Goal: Task Accomplishment & Management: Manage account settings

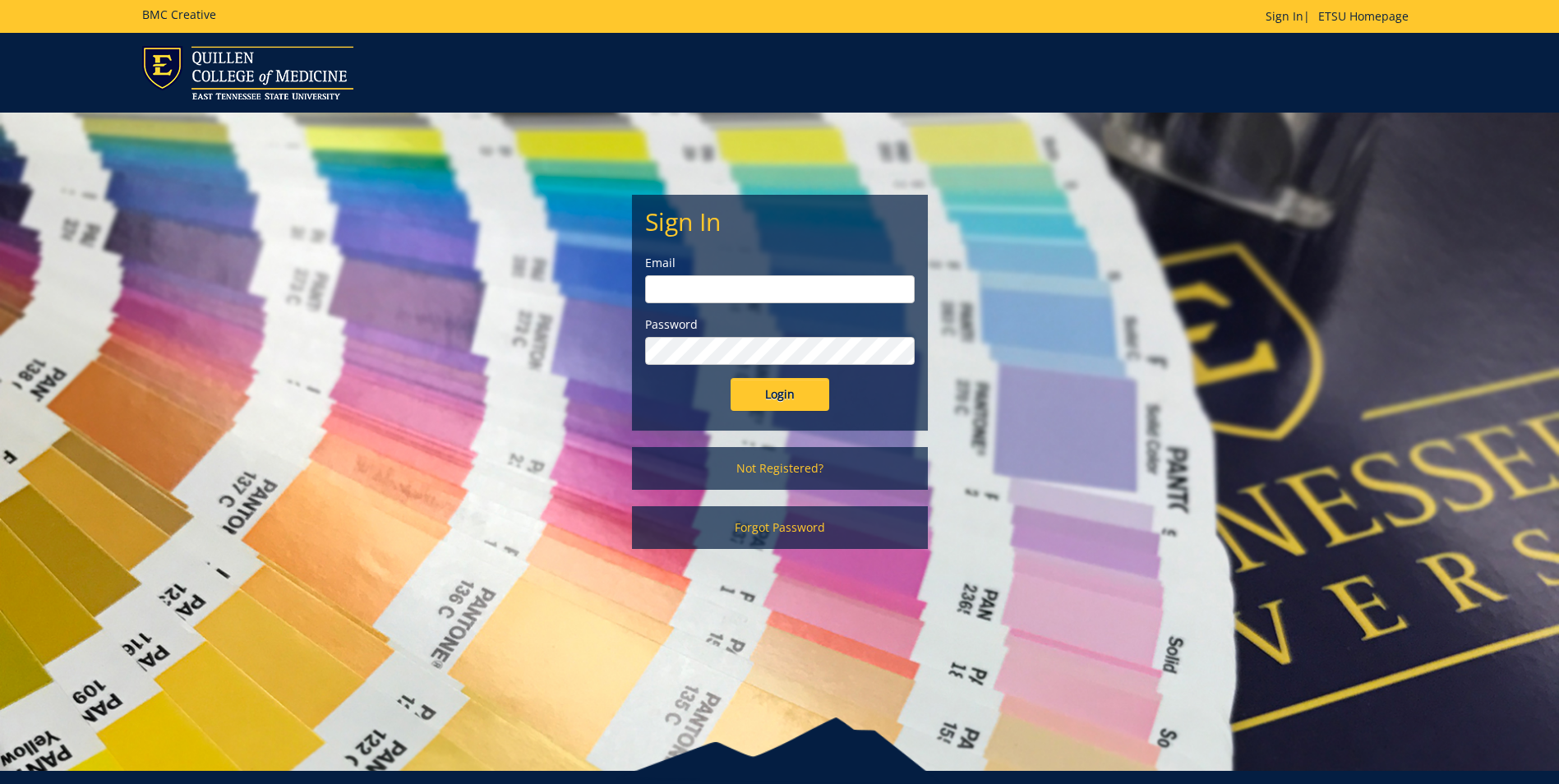
type input "millerna2@etsu.edu"
click at [811, 396] on input "Login" at bounding box center [780, 394] width 99 height 33
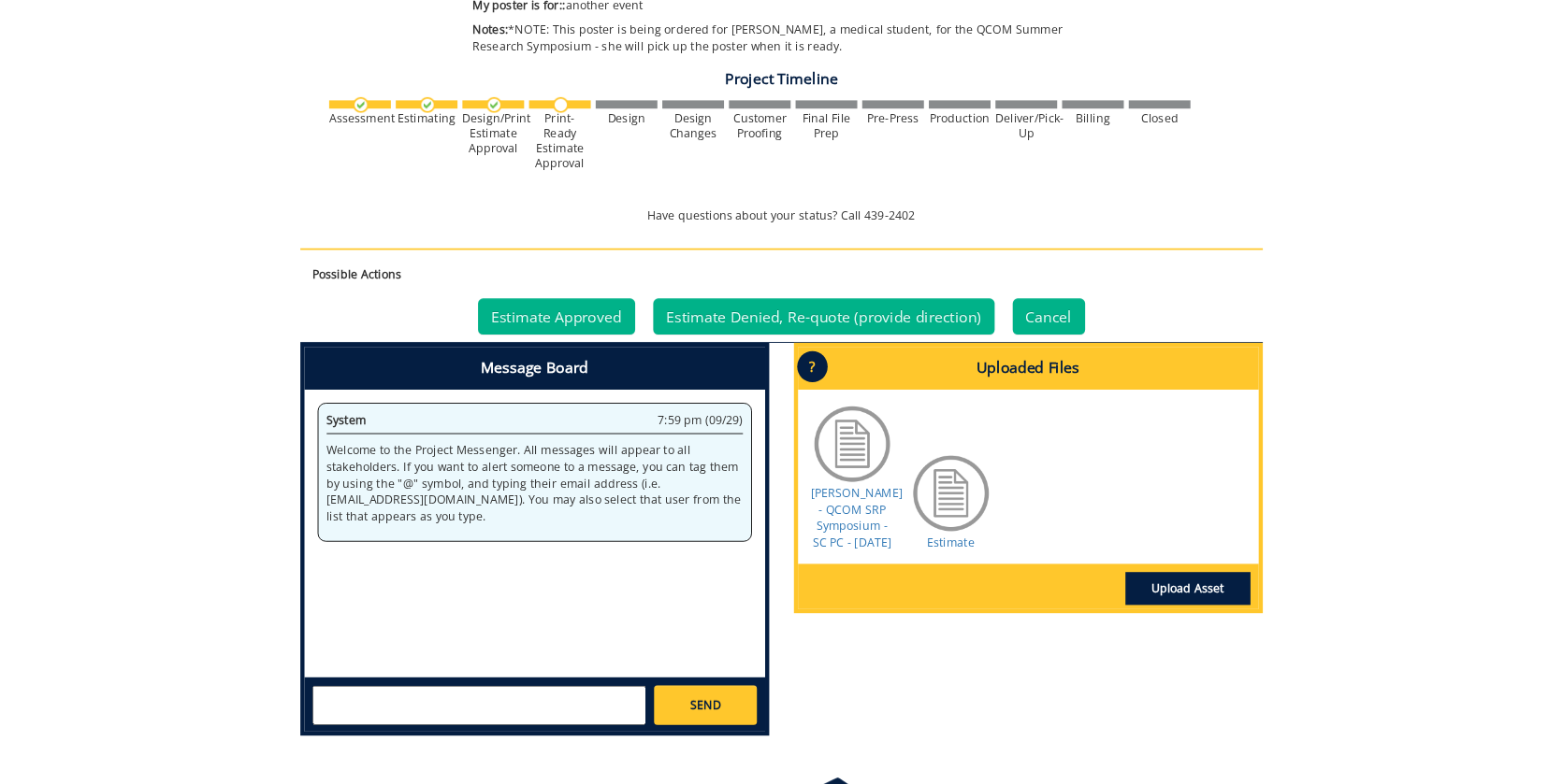
scroll to position [655, 0]
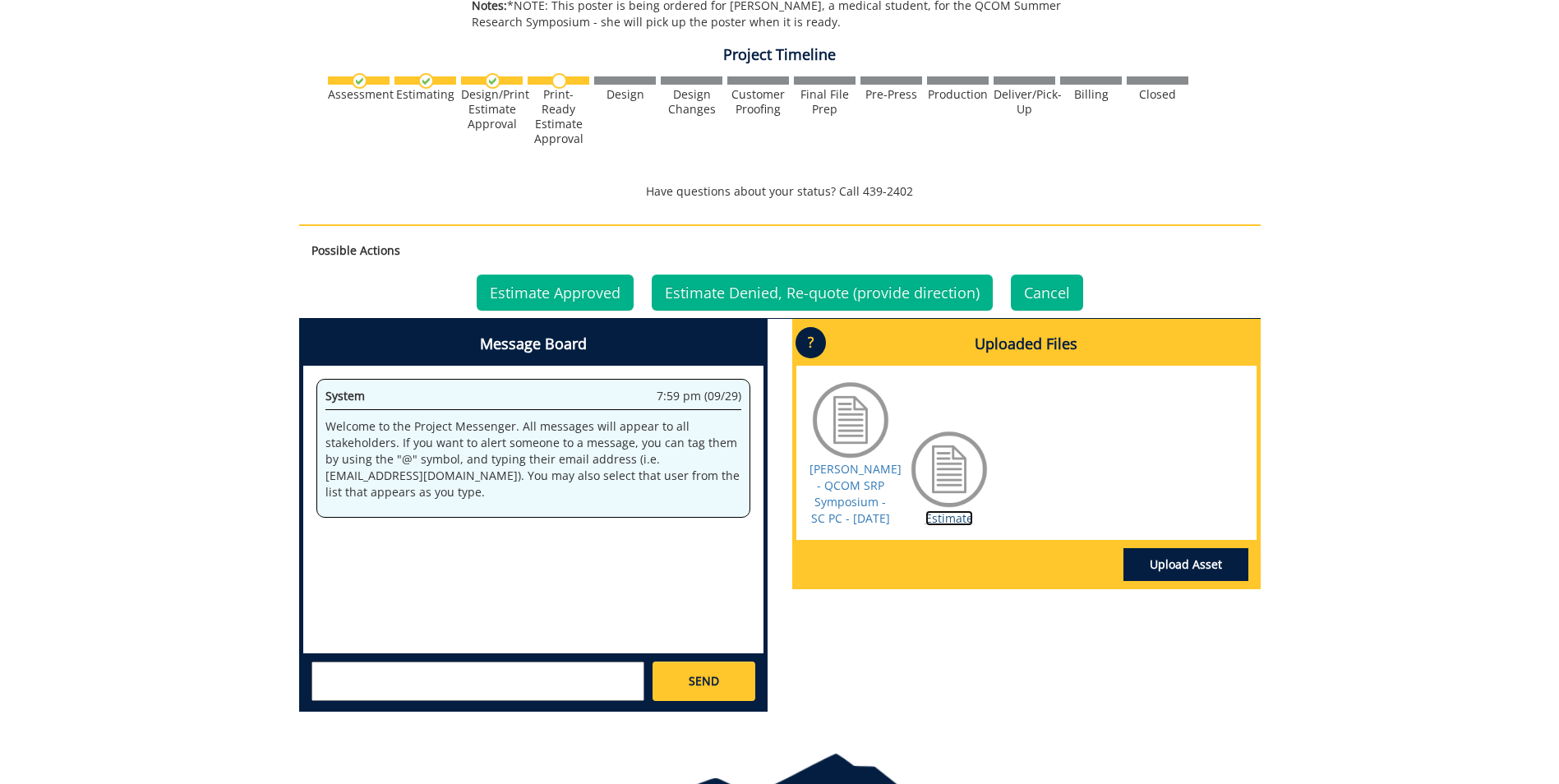
click at [965, 526] on link "Estimate" at bounding box center [949, 517] width 47 height 16
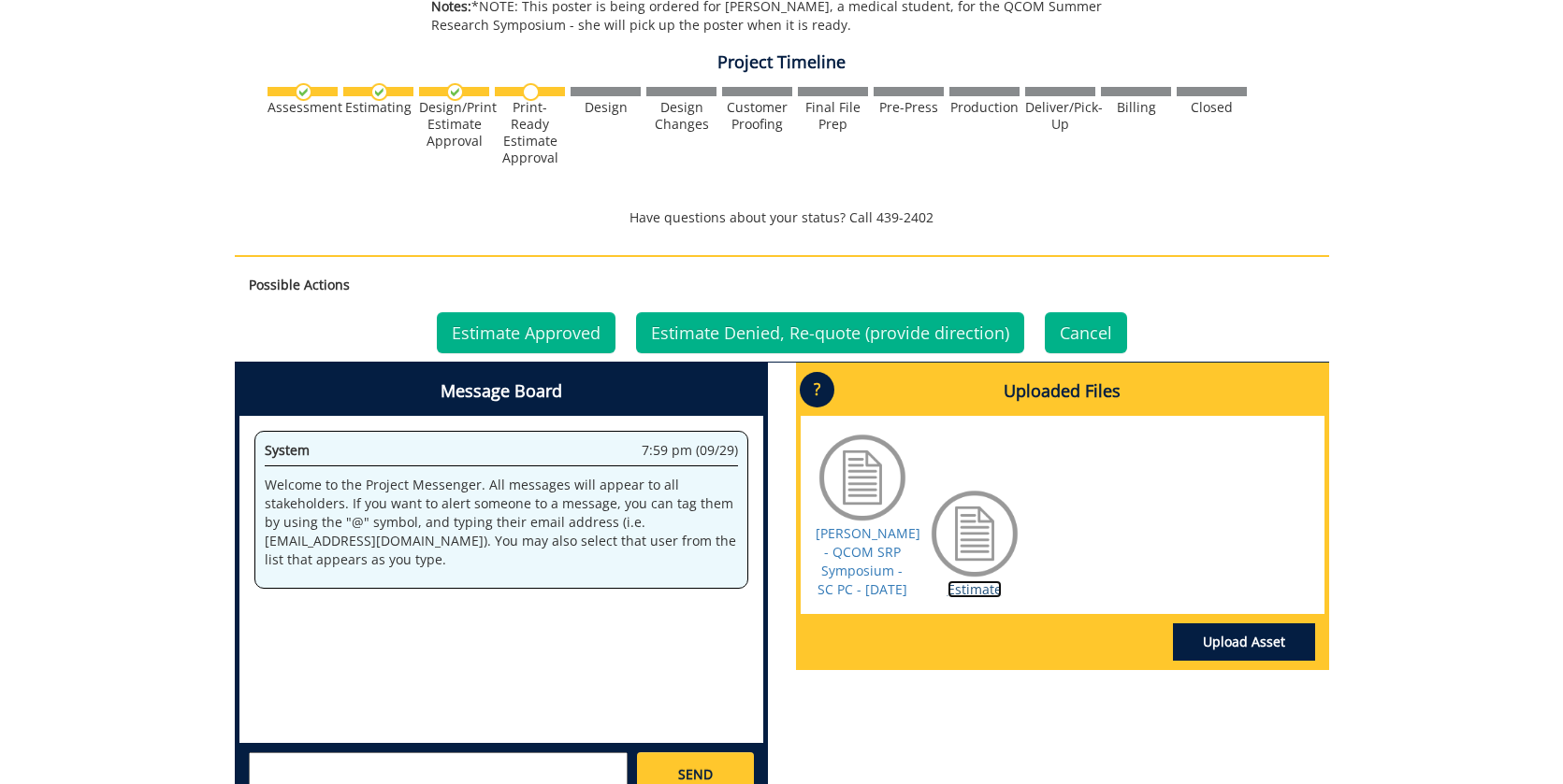
click at [976, 598] on link "Estimate" at bounding box center [973, 588] width 54 height 18
click at [532, 334] on link "Estimate Approved" at bounding box center [525, 333] width 179 height 42
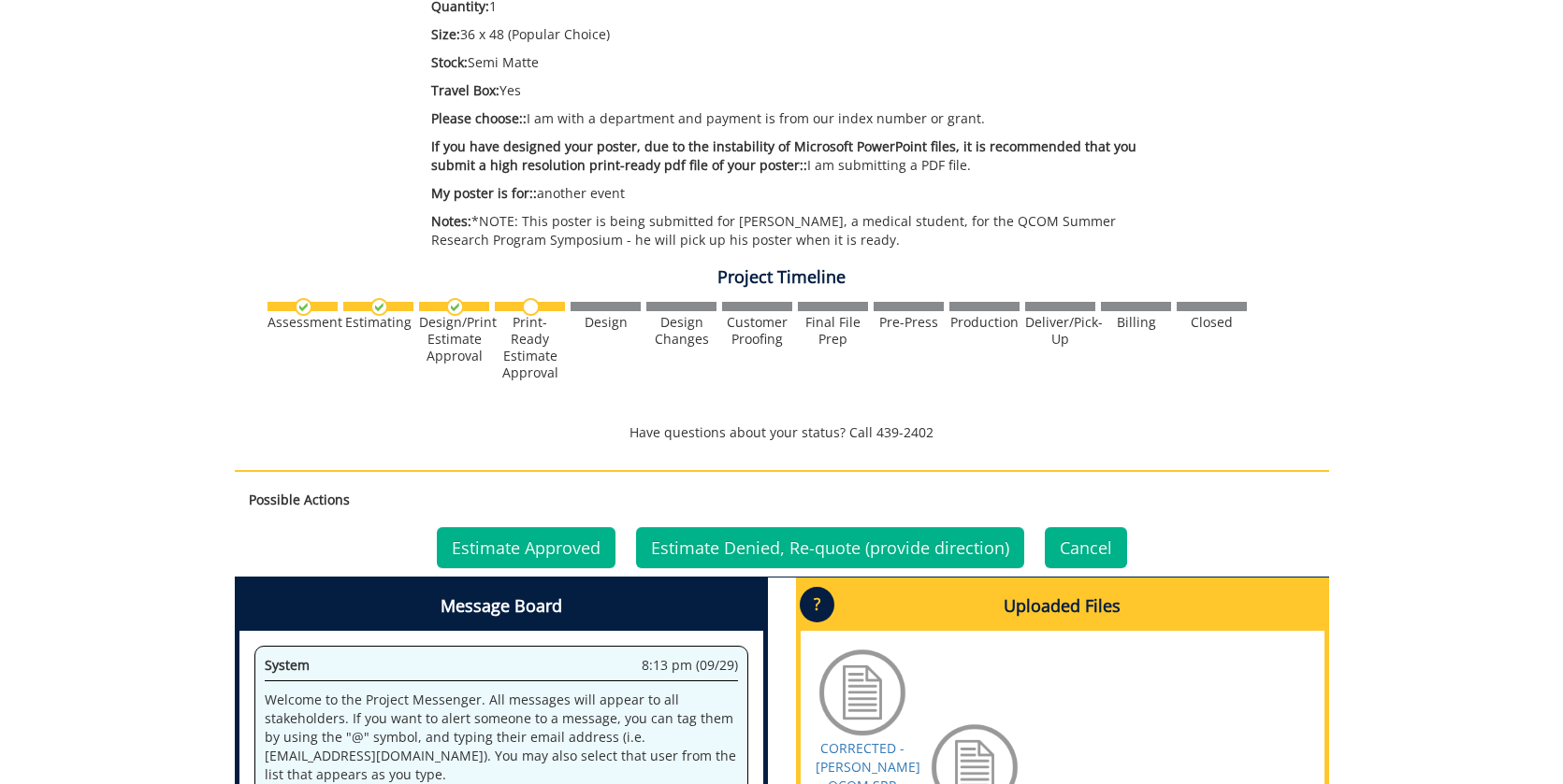
scroll to position [842, 0]
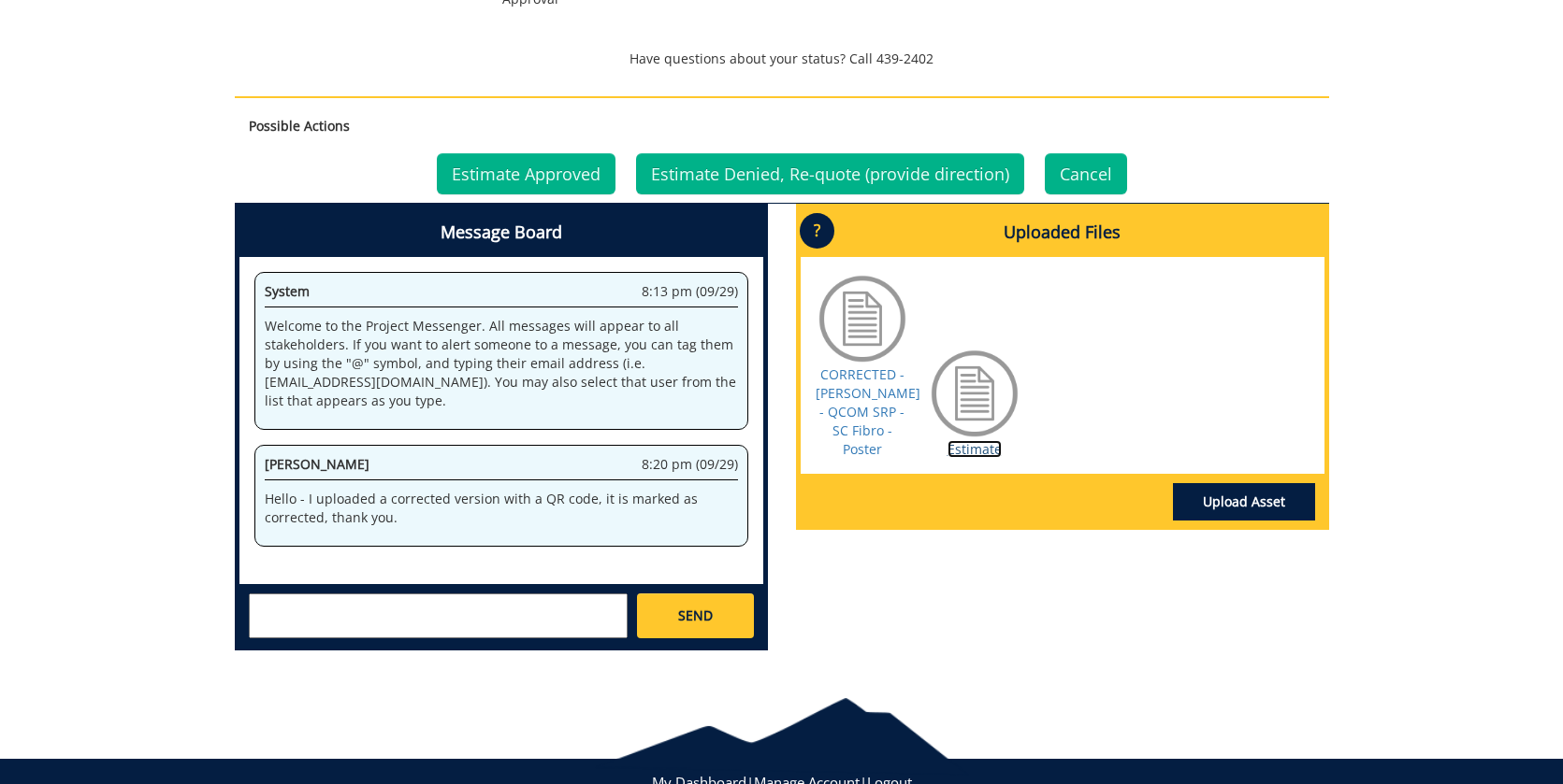
click at [975, 440] on link "Estimate" at bounding box center [973, 449] width 54 height 18
click at [417, 602] on textarea at bounding box center [438, 615] width 379 height 44
click at [506, 606] on textarea at bounding box center [438, 615] width 379 height 44
type textarea "N"
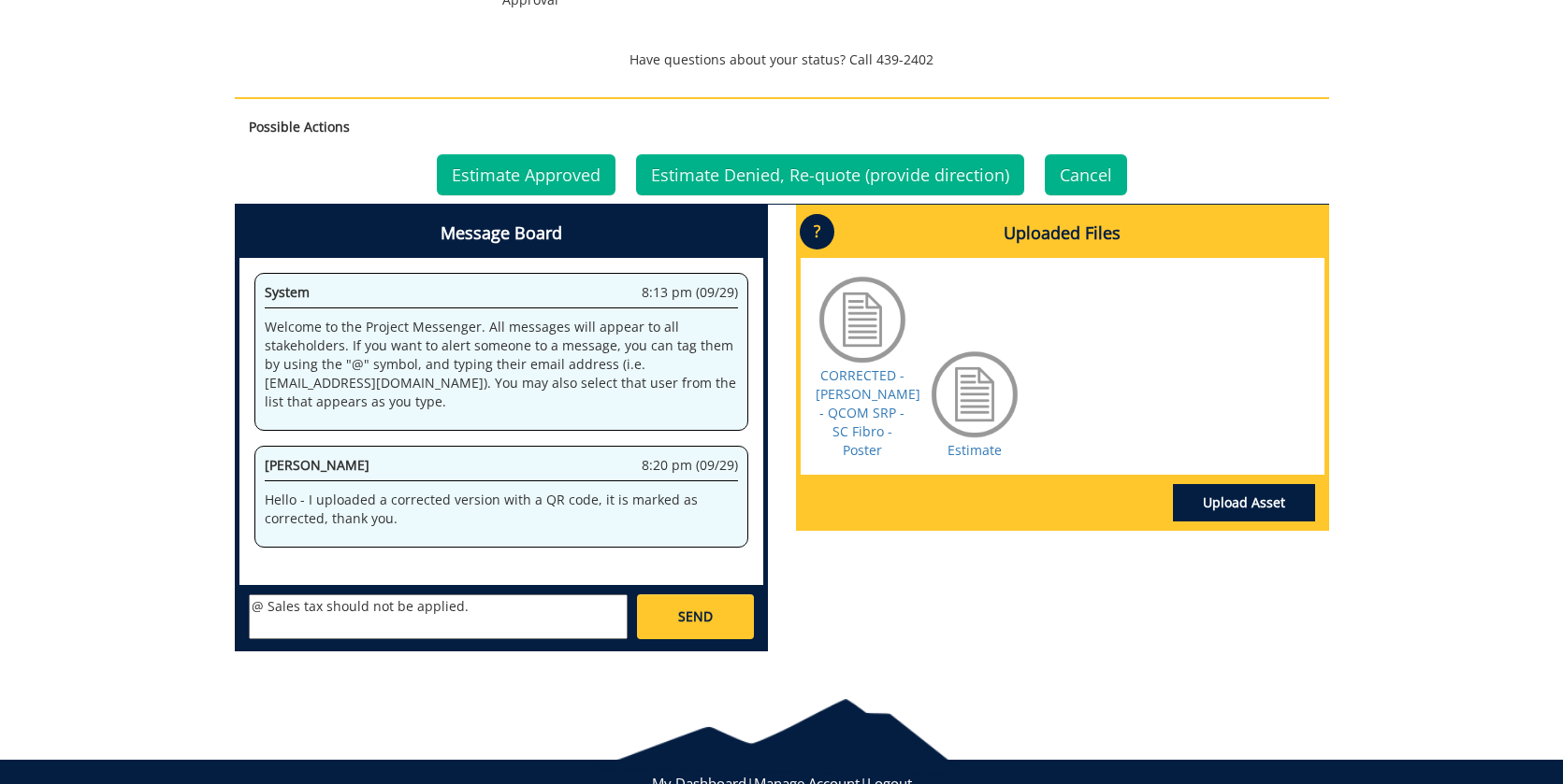
scroll to position [904, 0]
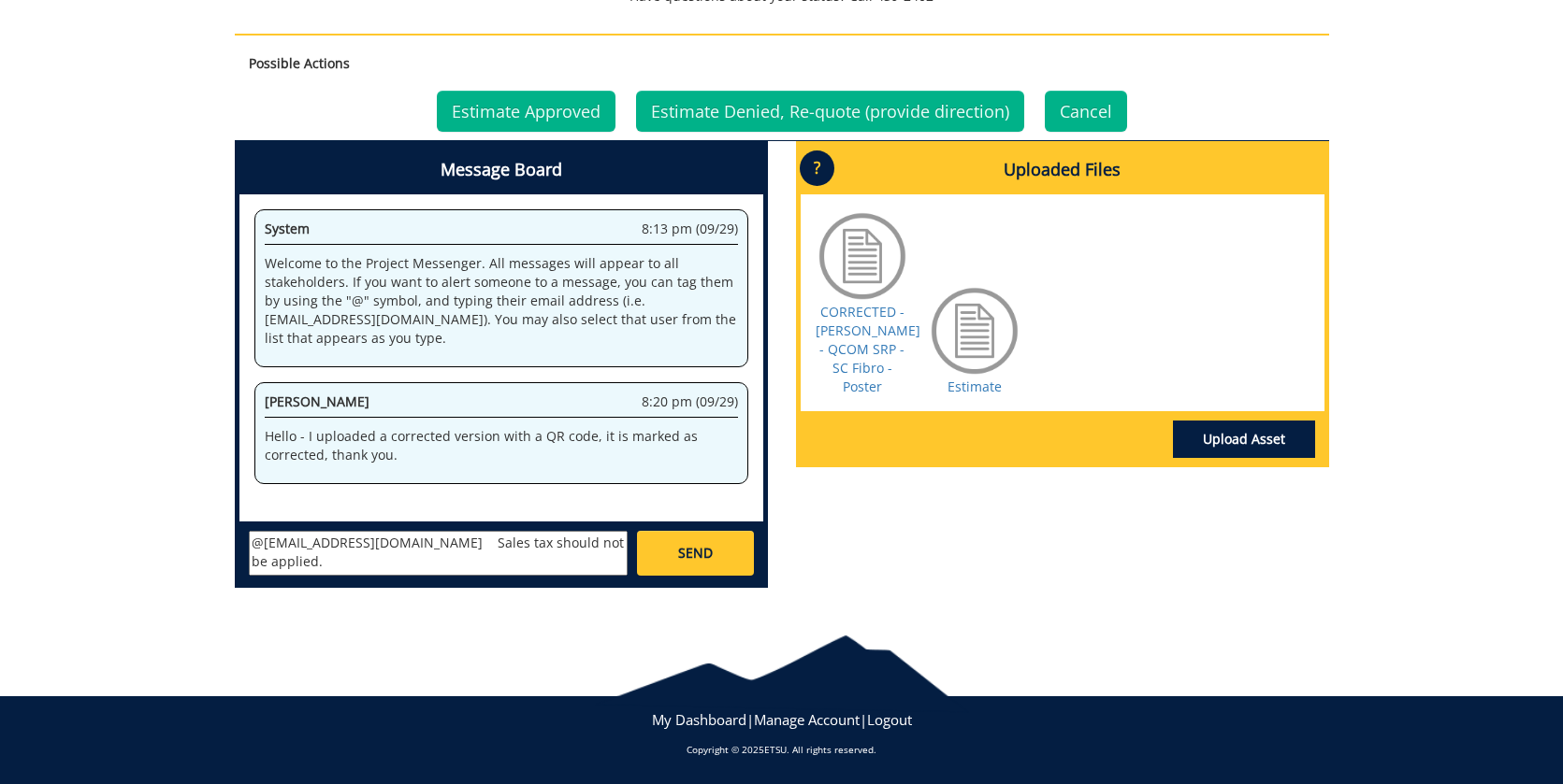
click at [597, 542] on textarea "@conleyga@etsu.edu Sales tax should not be applied." at bounding box center [438, 553] width 379 height 44
type textarea "@conleyga@etsu.edu Sales tax should not be applied to invoice."
click at [707, 567] on link "SEND" at bounding box center [695, 553] width 116 height 44
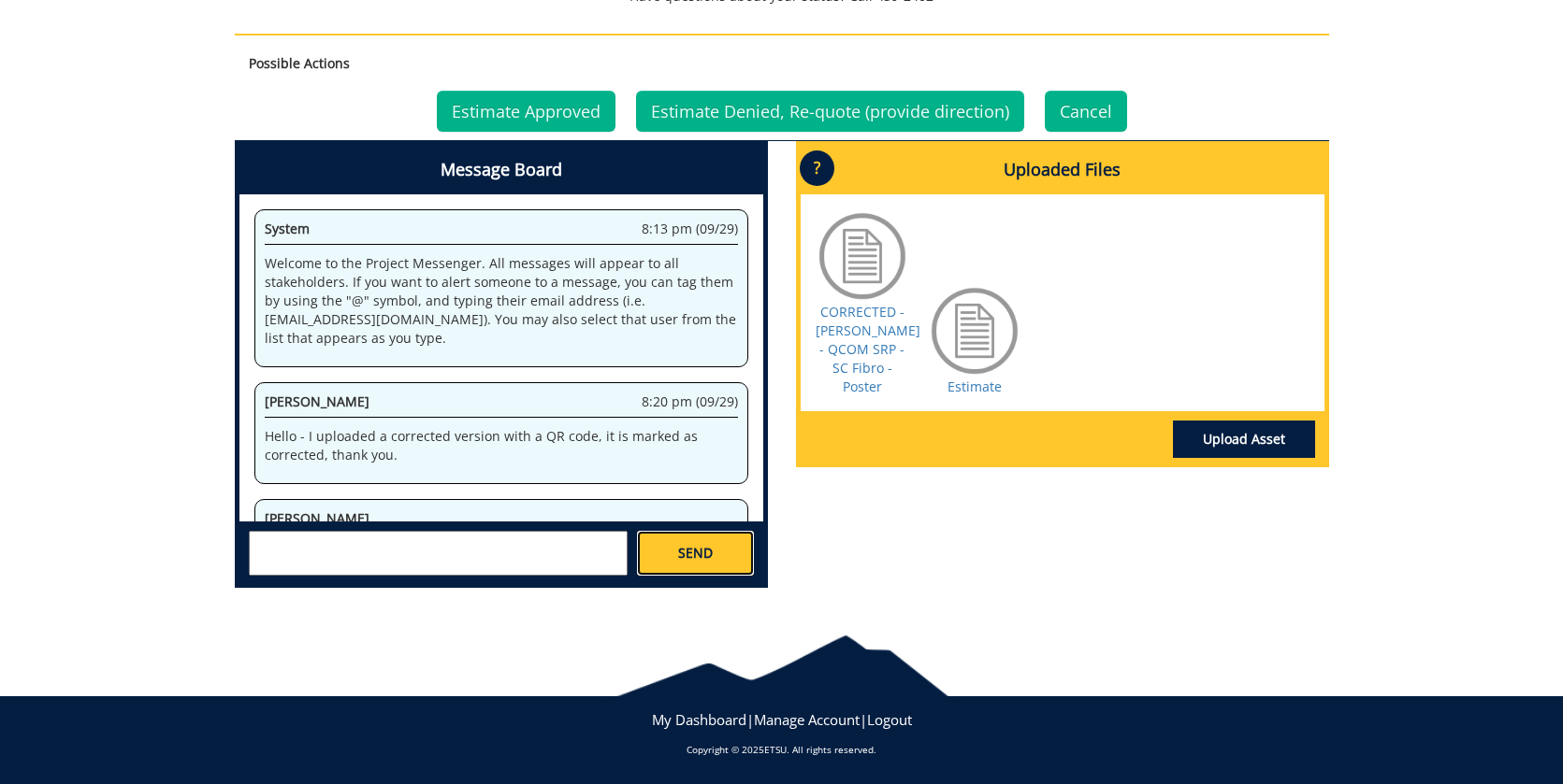
scroll to position [76, 0]
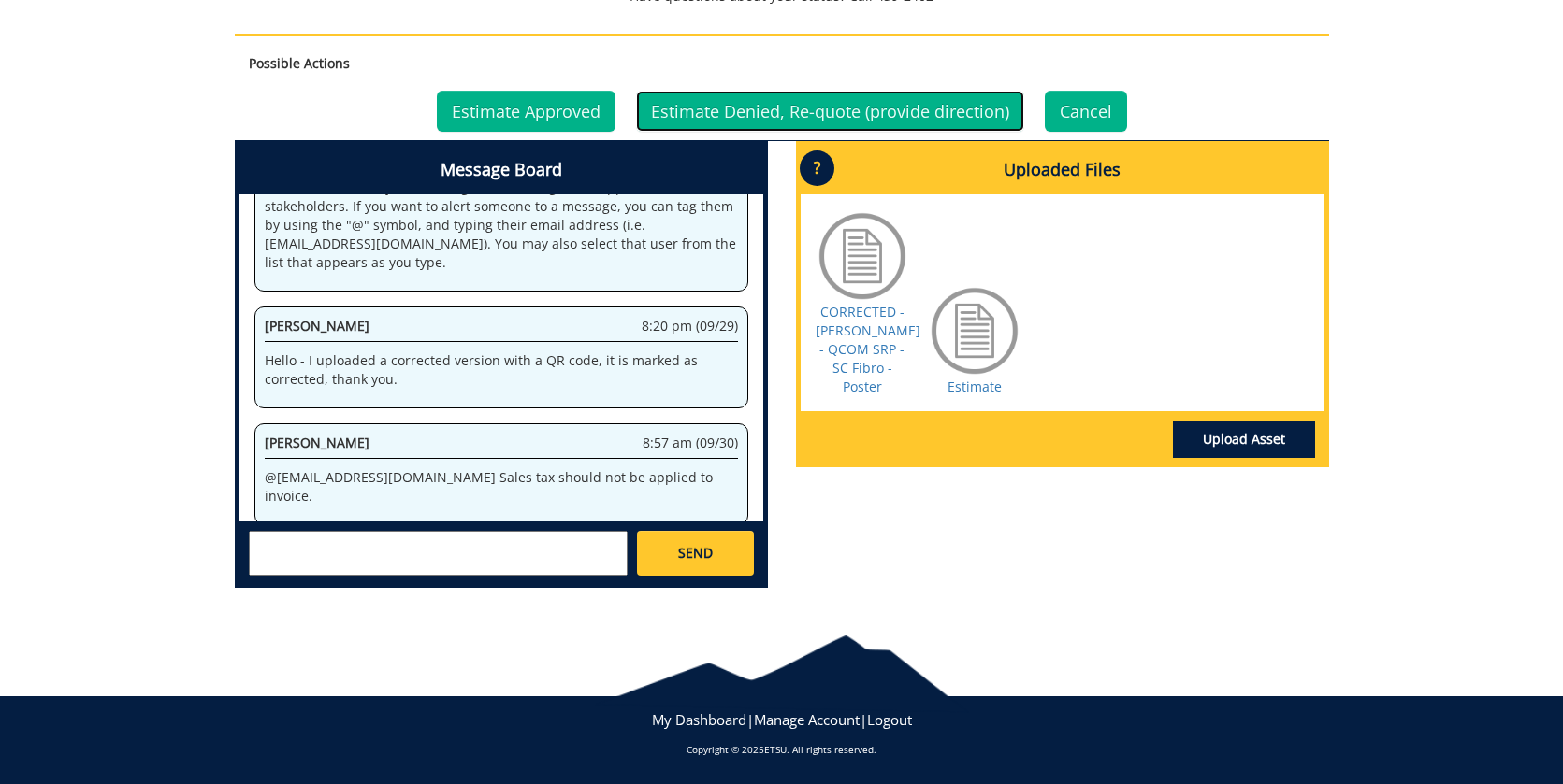
click at [864, 104] on link "Estimate Denied, Re-quote (provide direction)" at bounding box center [830, 111] width 388 height 42
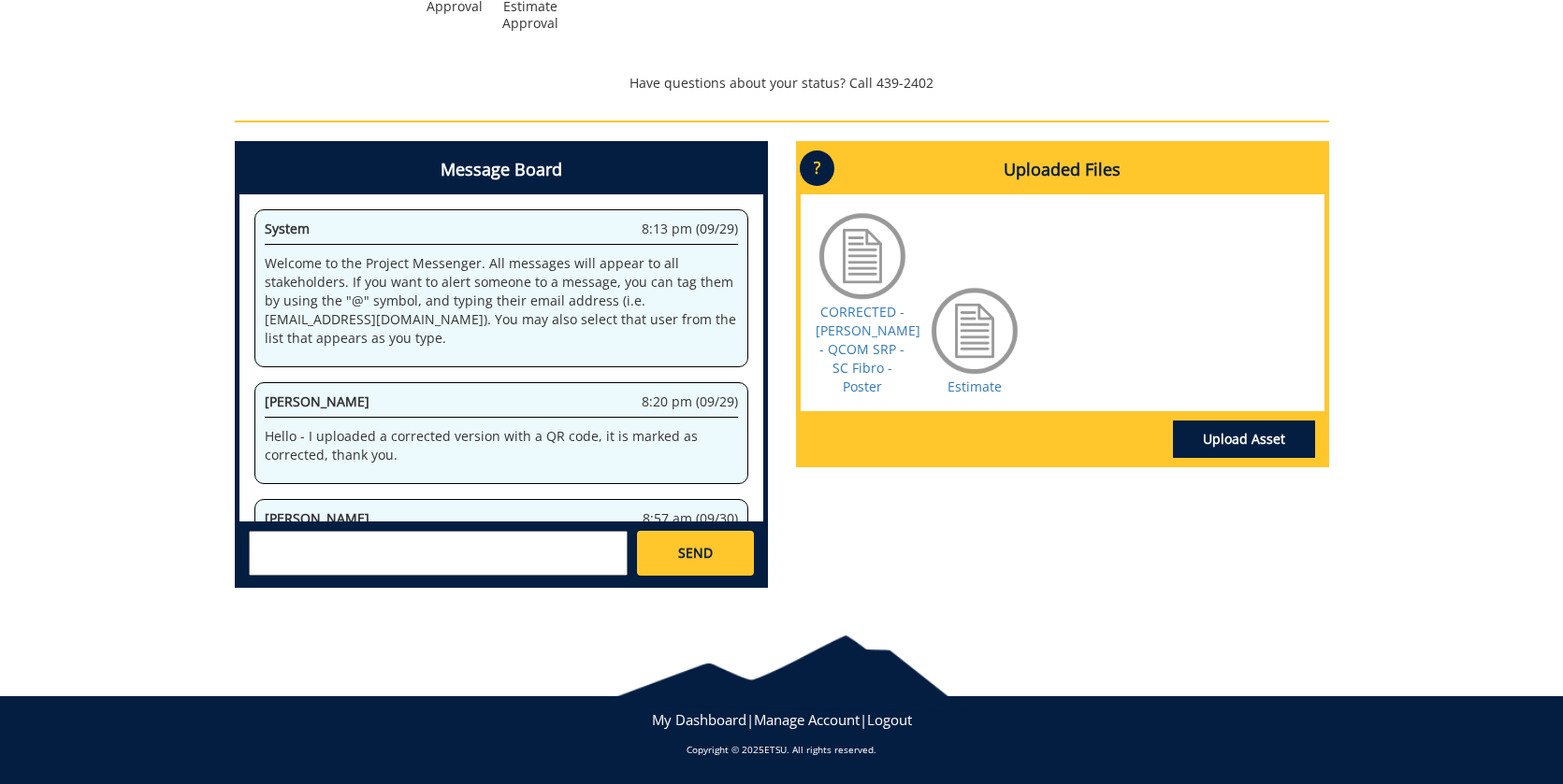
scroll to position [76, 0]
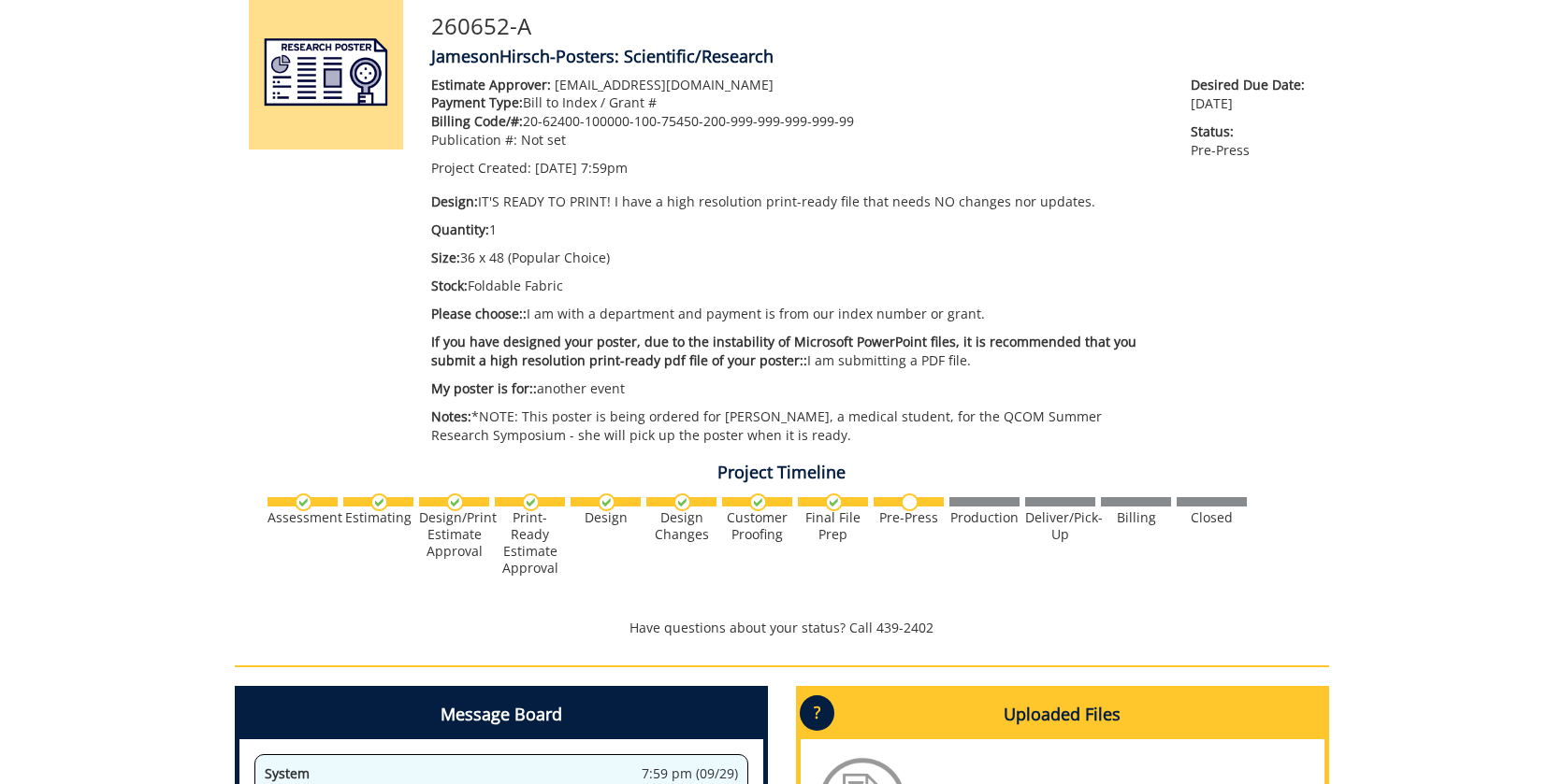
scroll to position [468, 0]
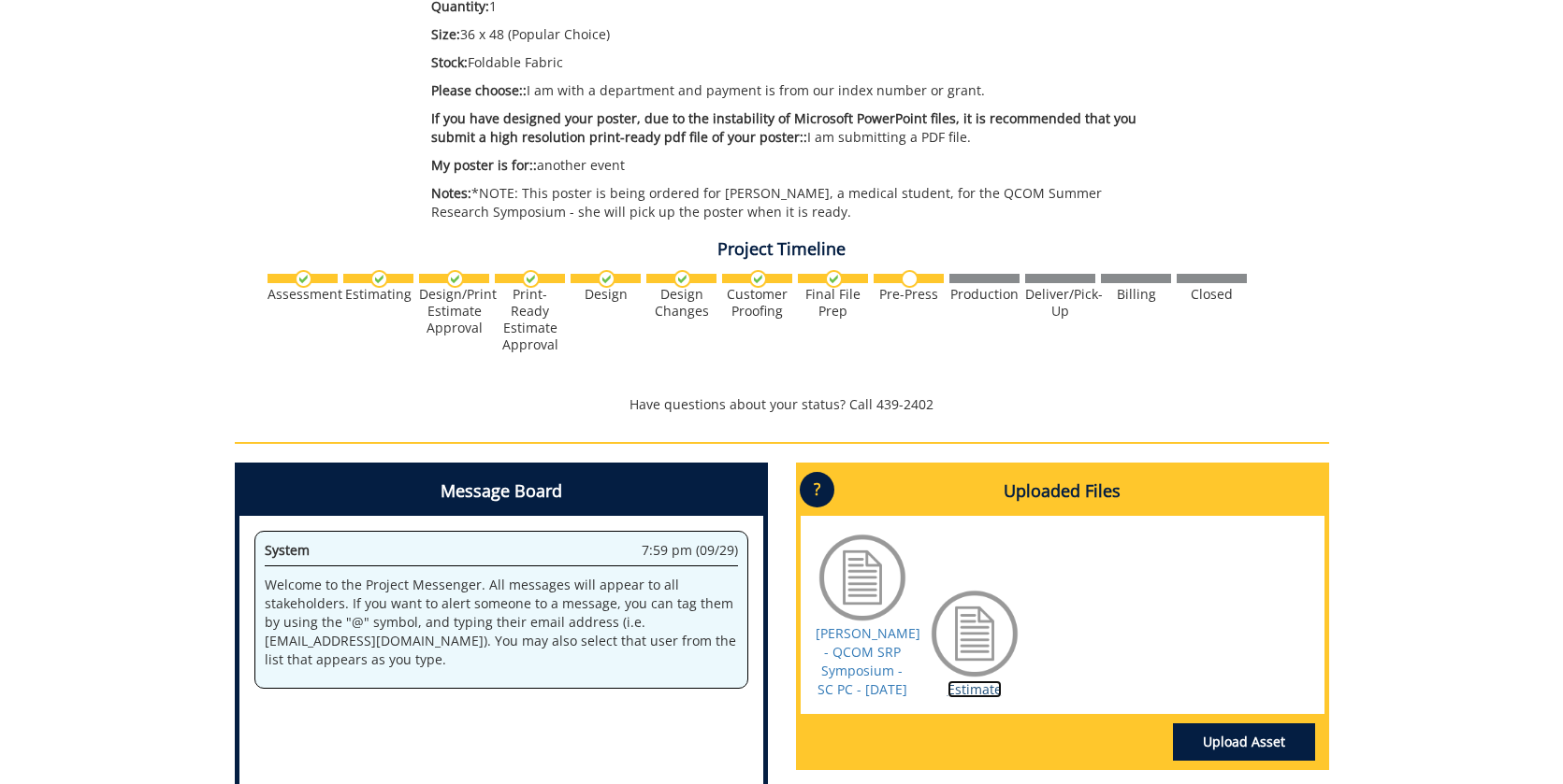
click at [976, 698] on link "Estimate" at bounding box center [973, 689] width 54 height 18
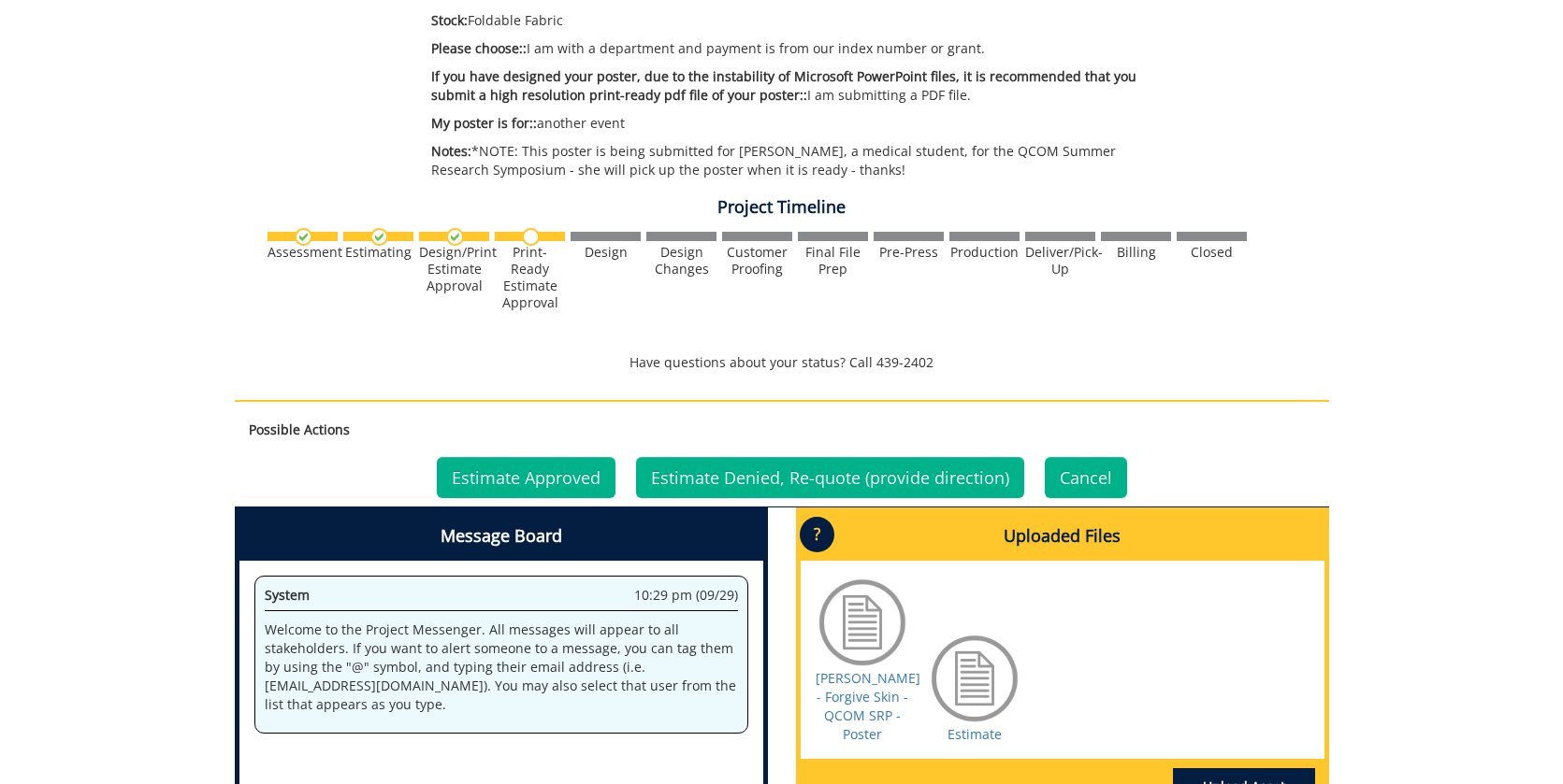
scroll to position [748, 0]
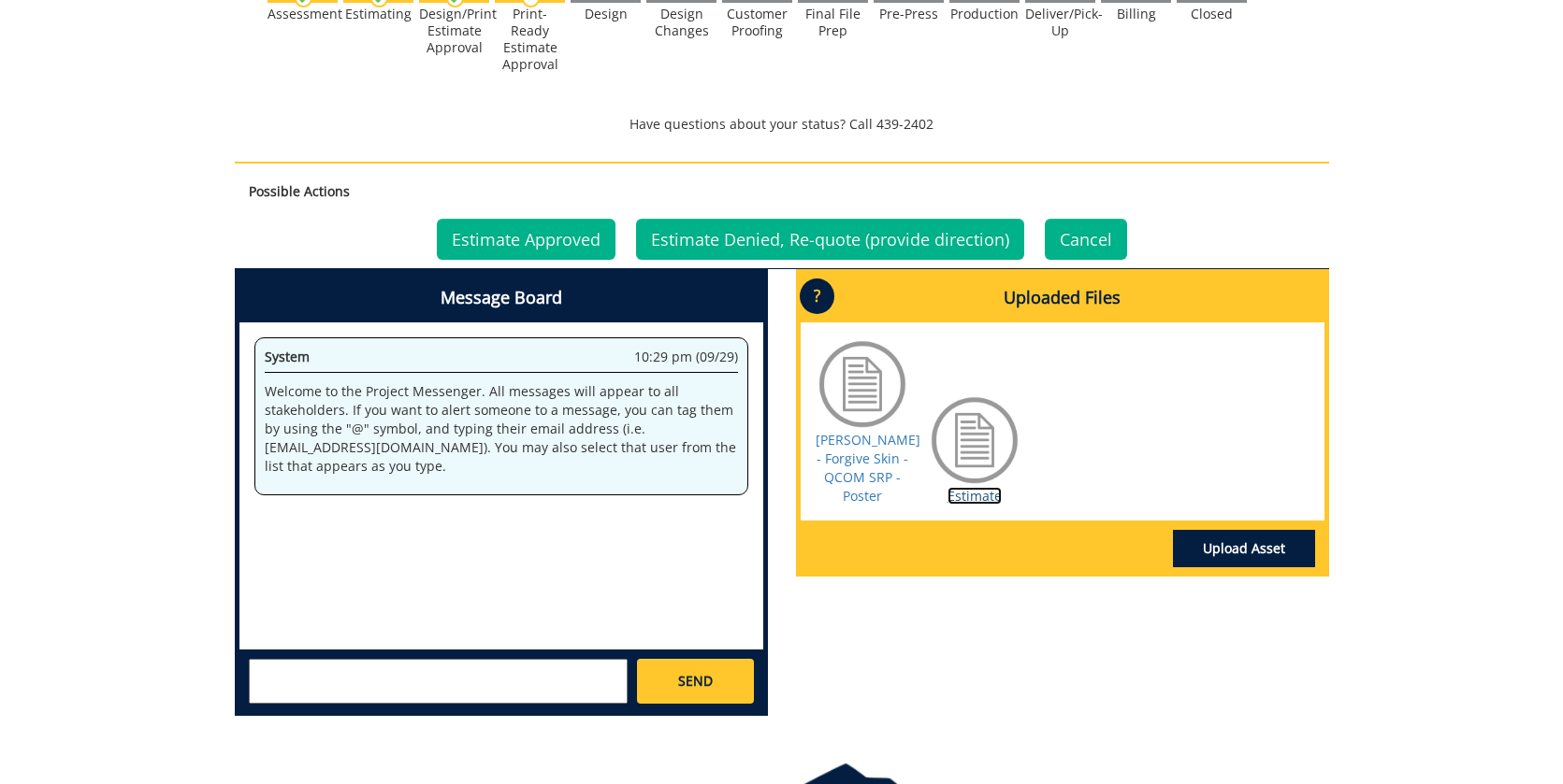
click at [968, 495] on link "Estimate" at bounding box center [973, 496] width 54 height 18
click at [590, 240] on link "Estimate Approved" at bounding box center [525, 240] width 179 height 42
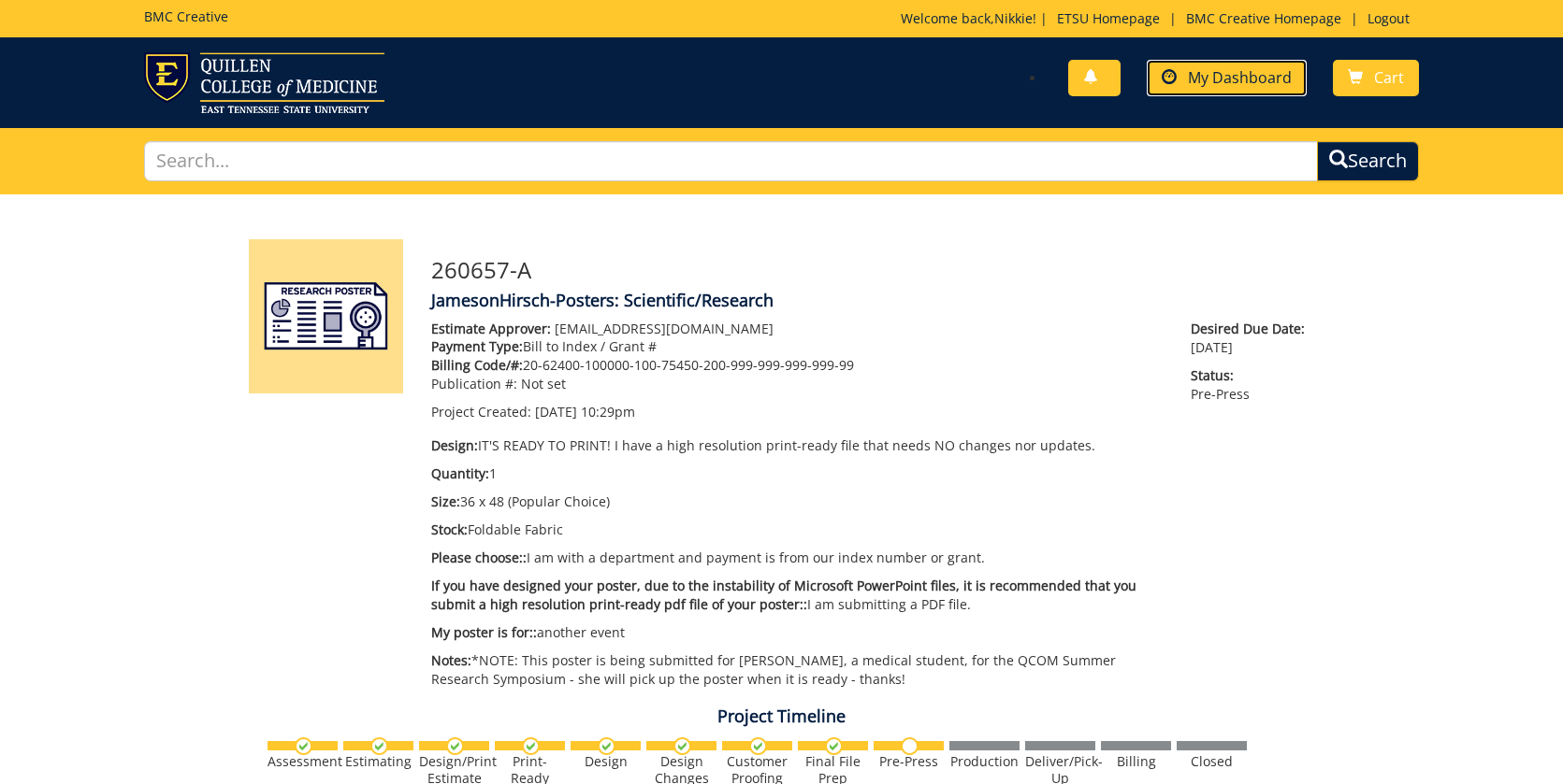
click at [1254, 69] on span "My Dashboard" at bounding box center [1240, 77] width 104 height 21
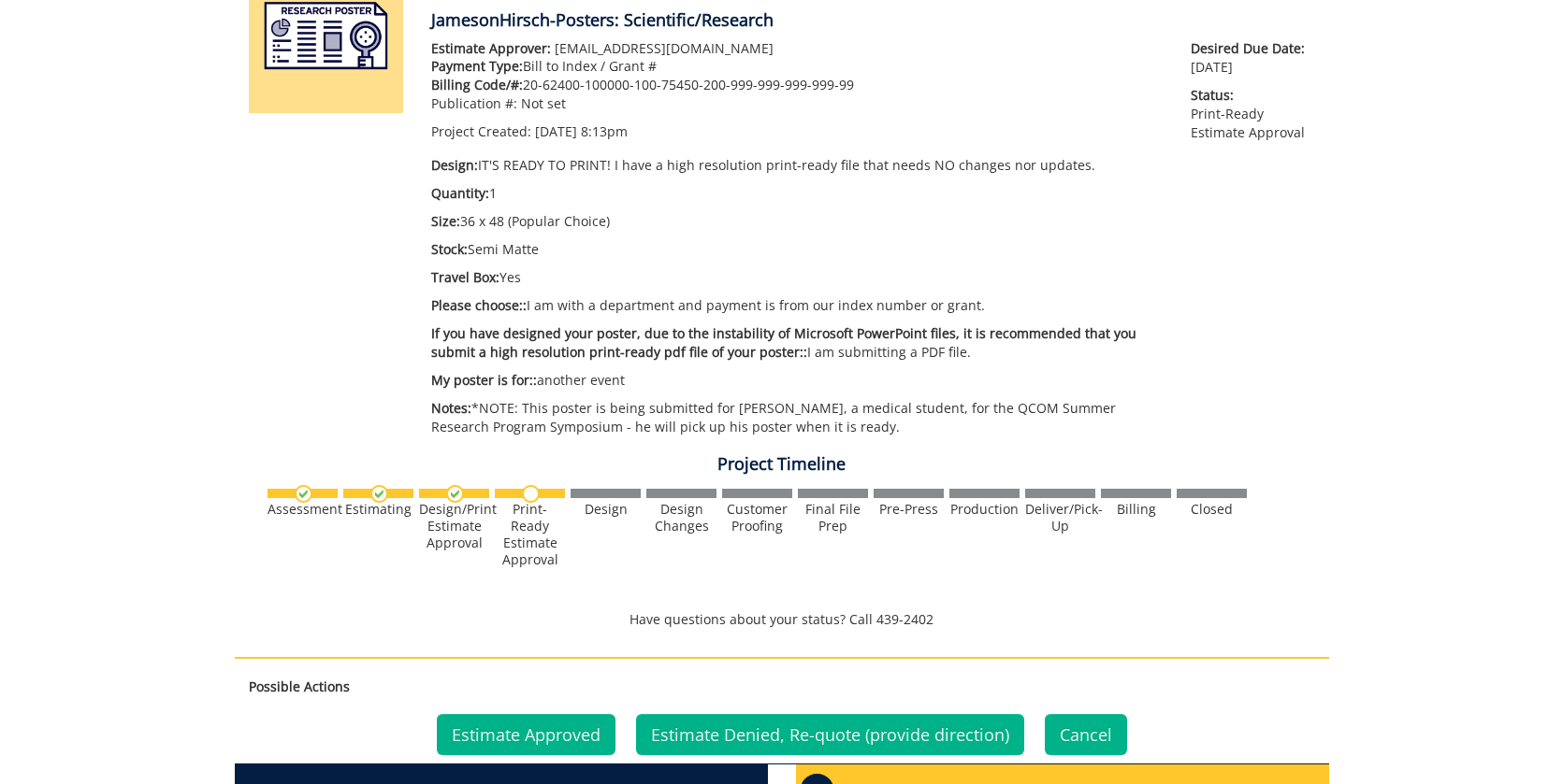
scroll to position [655, 0]
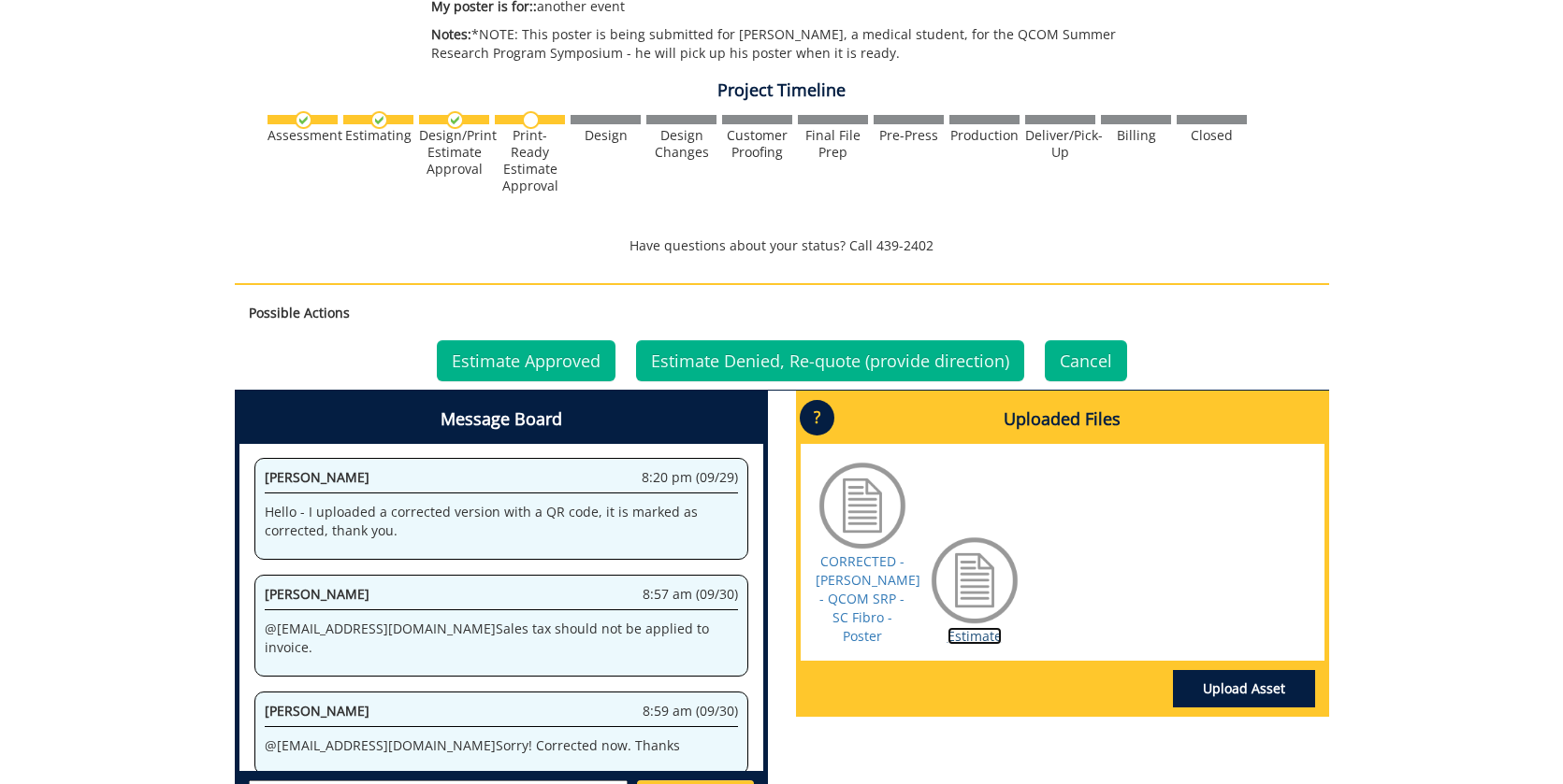
click at [971, 627] on link "Estimate" at bounding box center [973, 636] width 54 height 18
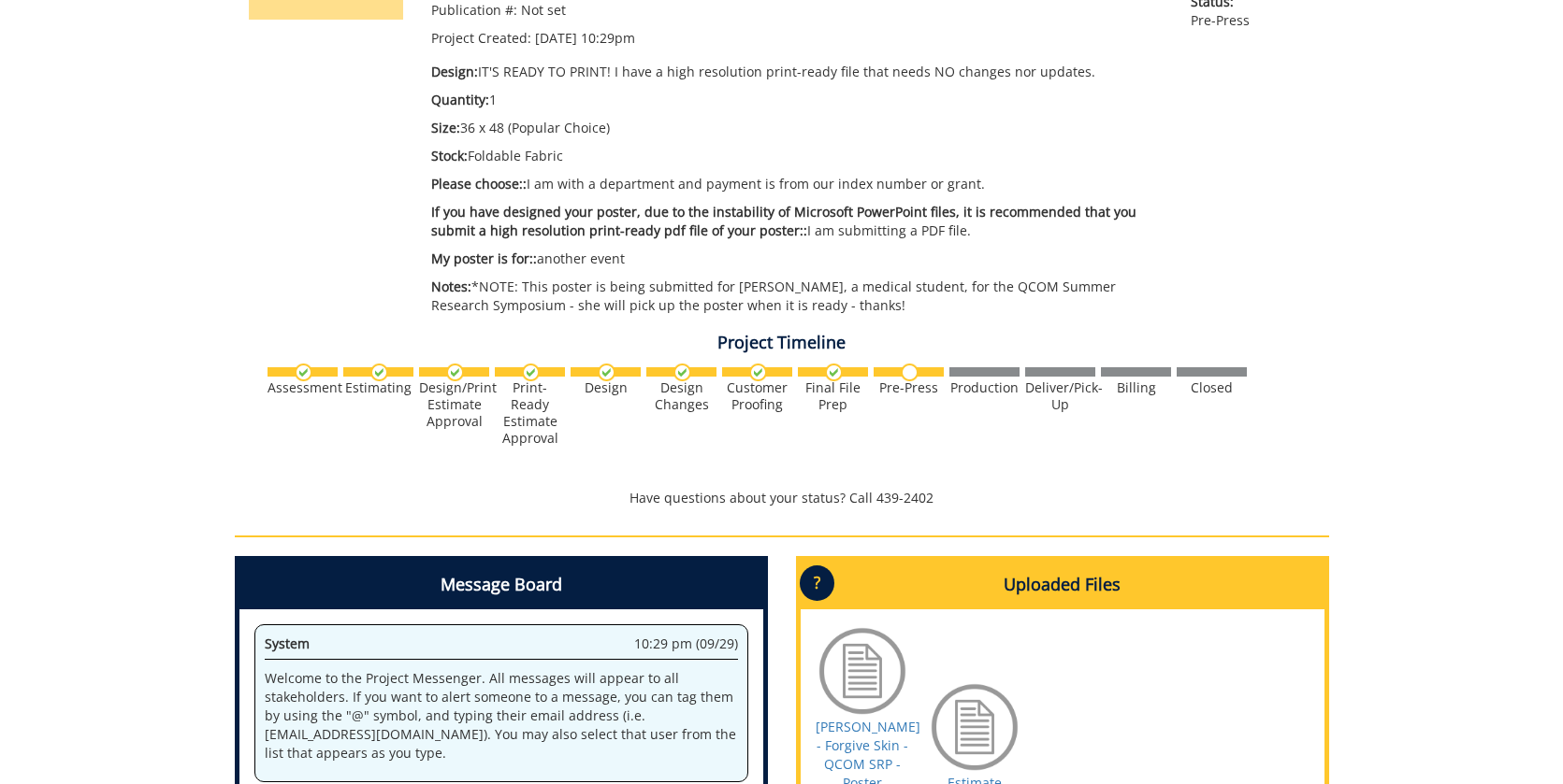
scroll to position [748, 0]
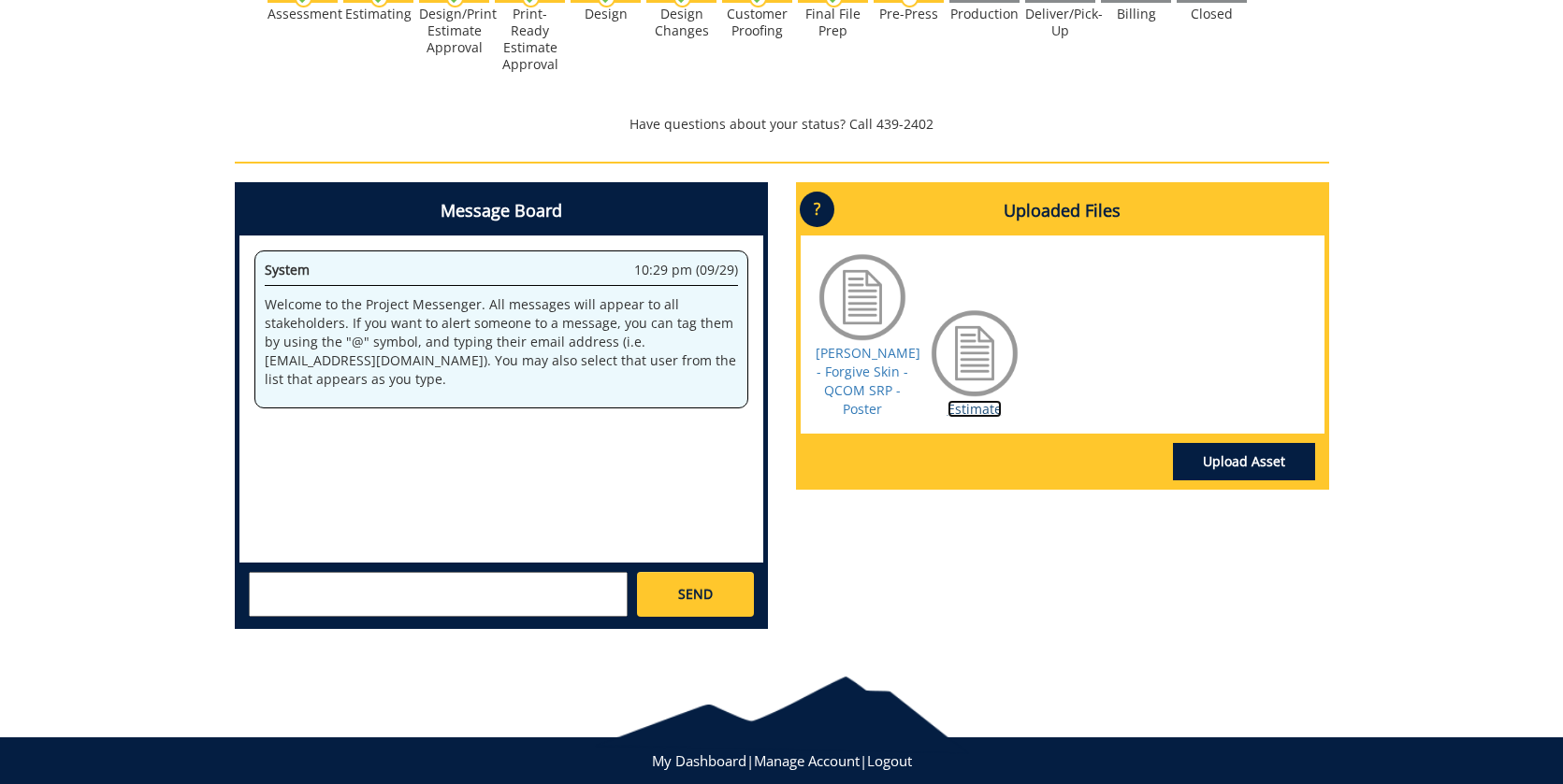
click at [978, 411] on link "Estimate" at bounding box center [973, 409] width 54 height 18
click at [856, 355] on link "McPherron - Forgive Skin - QCOM SRP - Poster" at bounding box center [867, 381] width 105 height 74
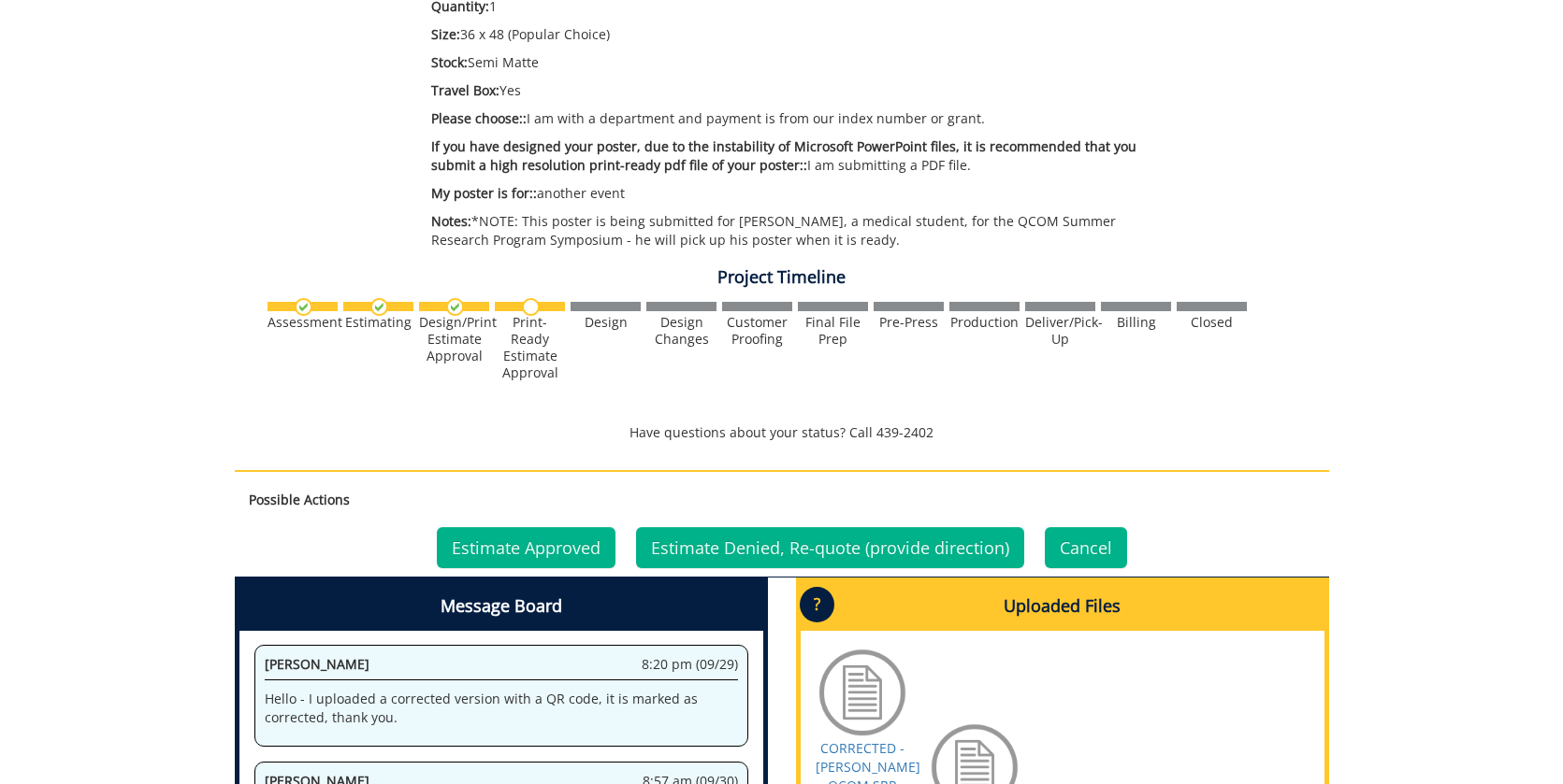
scroll to position [842, 0]
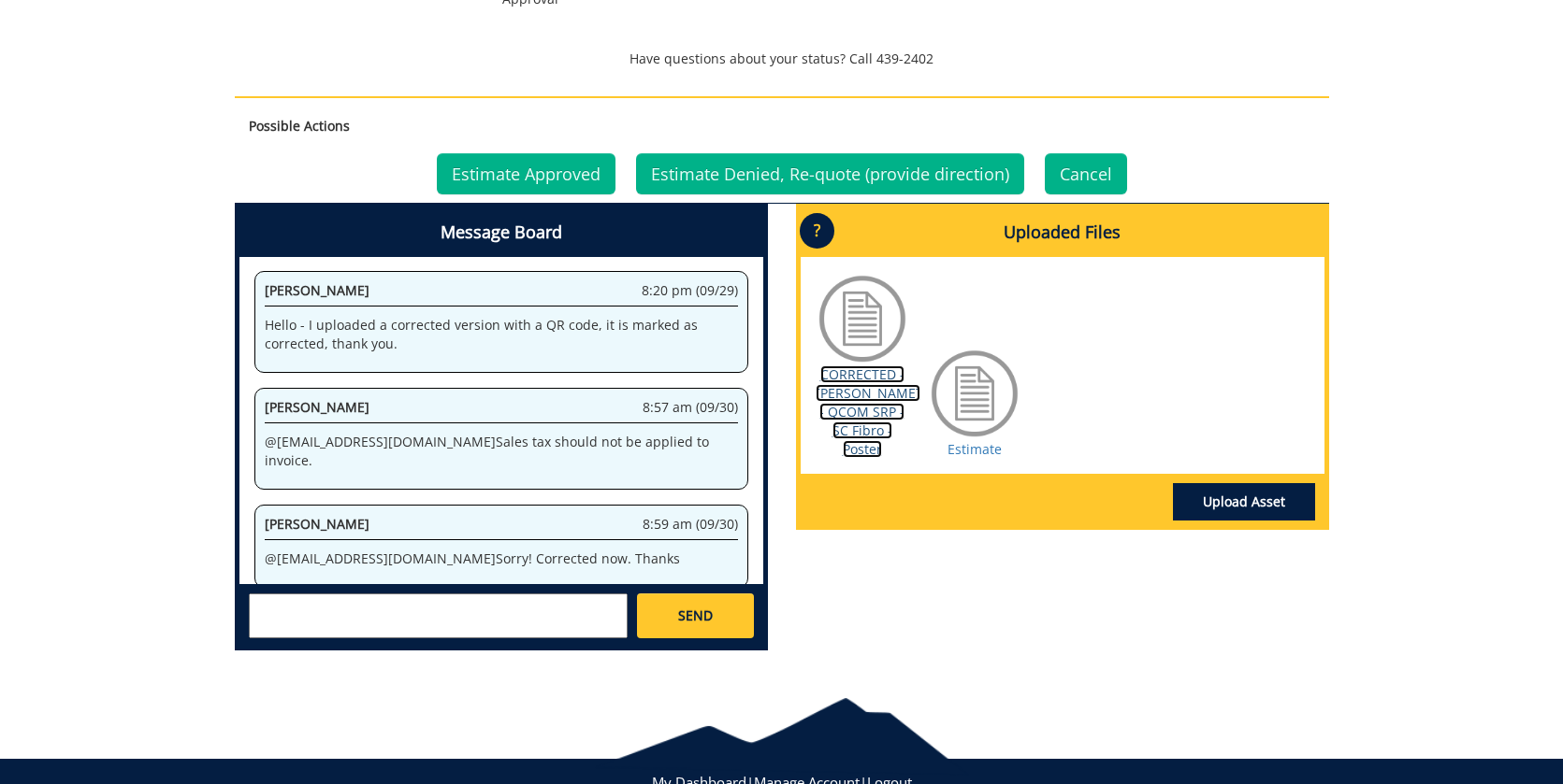
click at [867, 386] on link "CORRECTED - Rauhuff - QCOM SRP - SC Fibro - Poster" at bounding box center [867, 412] width 105 height 93
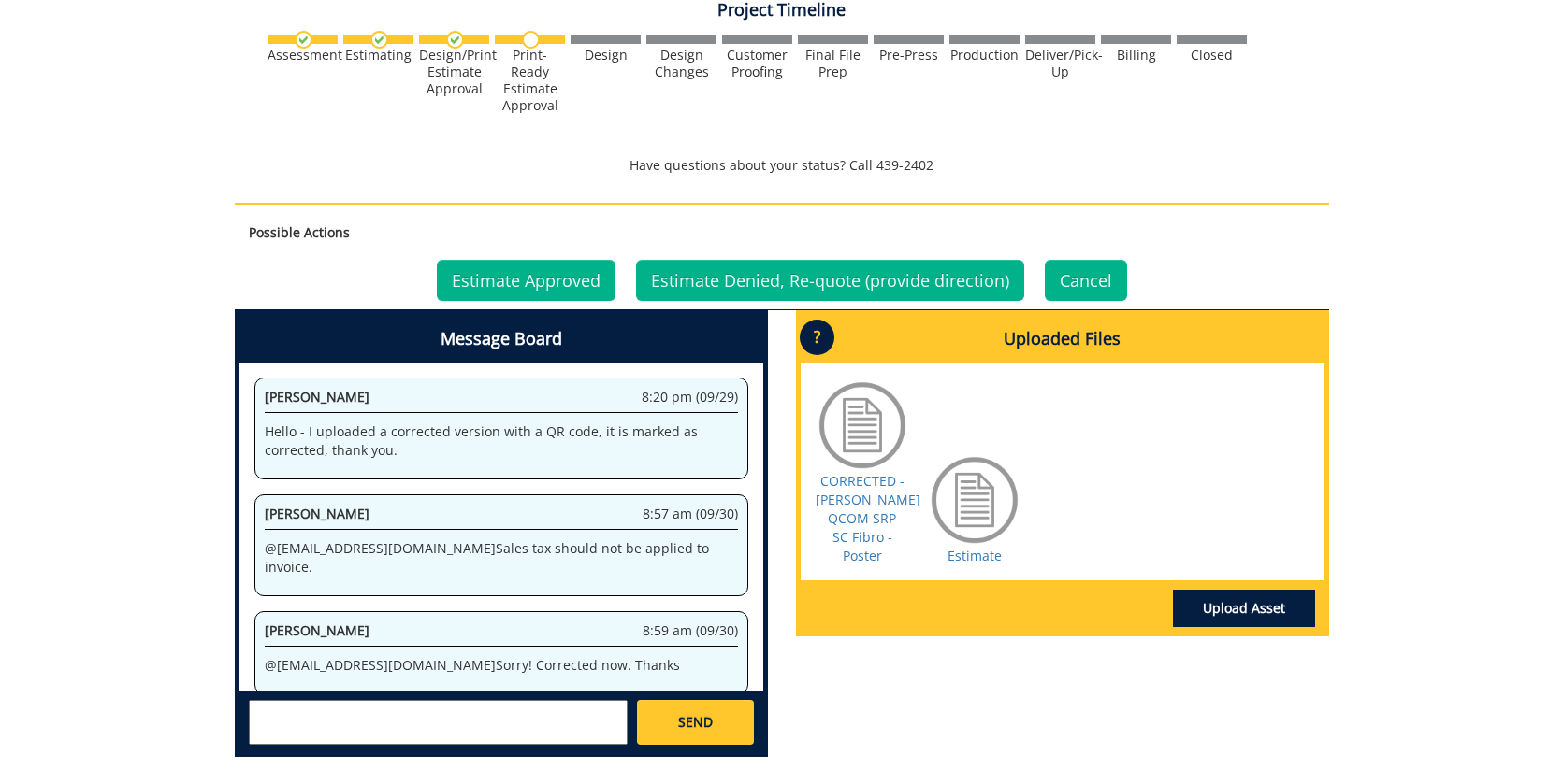
scroll to position [842, 0]
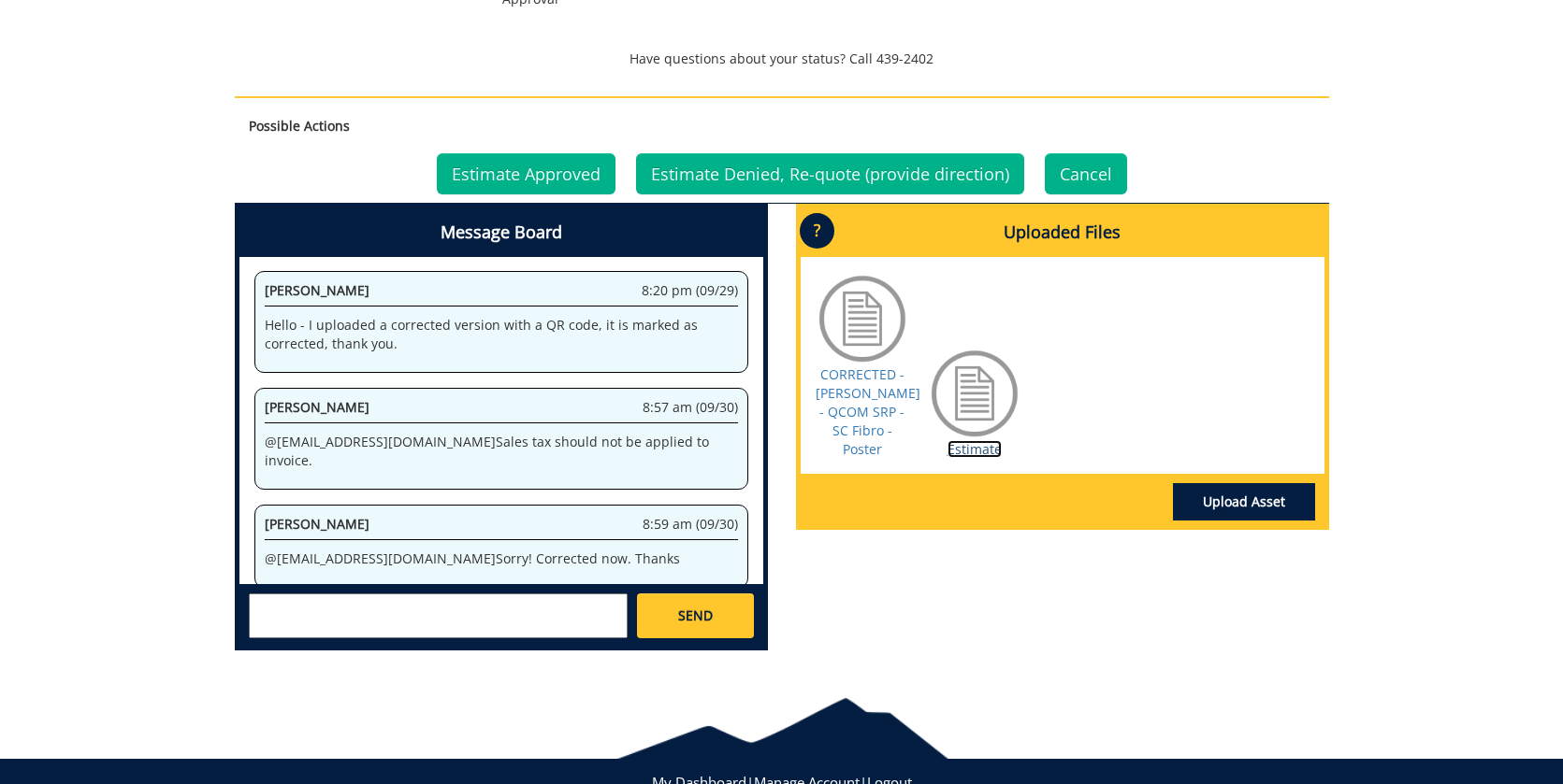
click at [983, 440] on link "Estimate" at bounding box center [973, 449] width 54 height 18
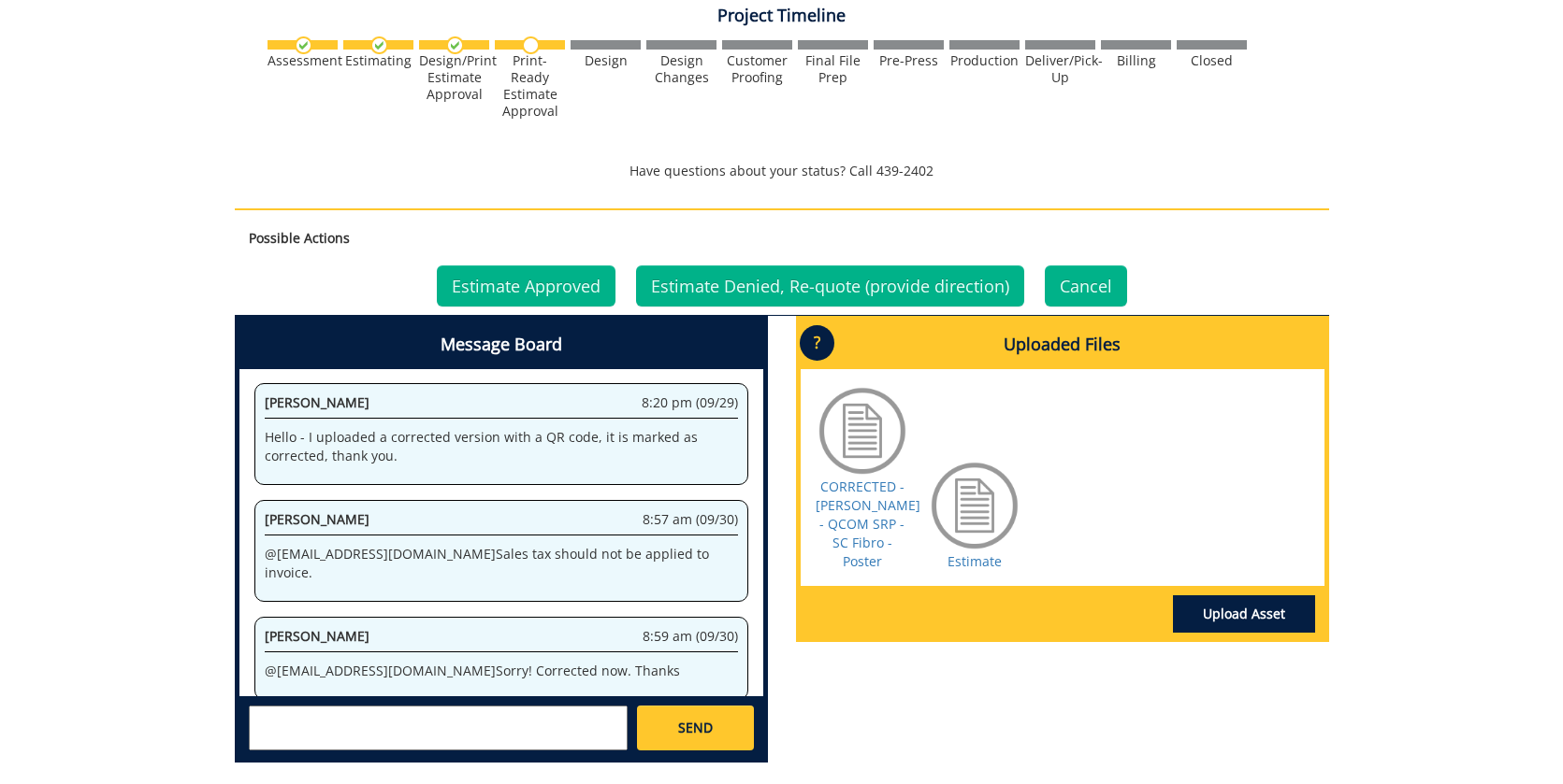
scroll to position [748, 0]
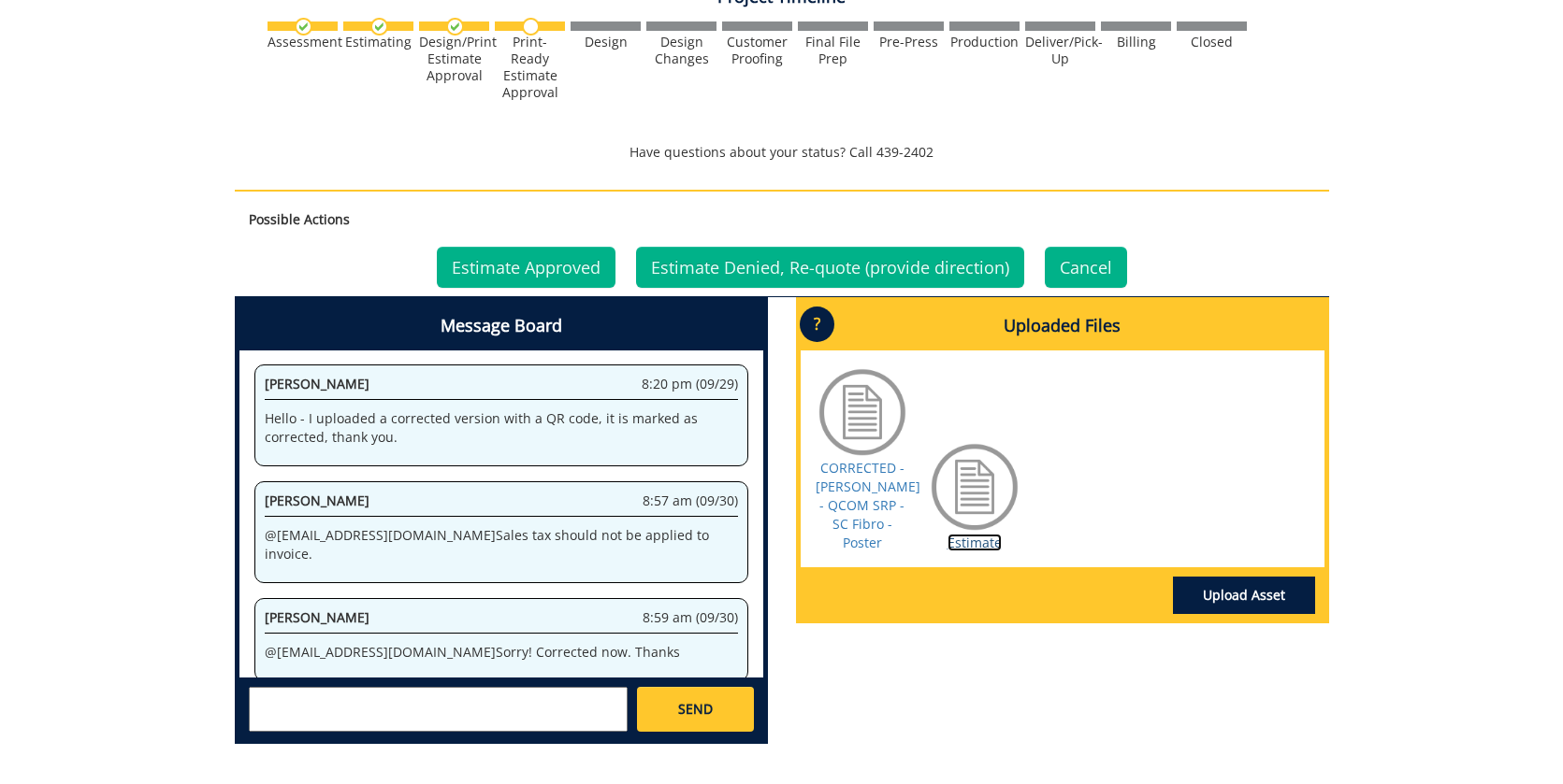
click at [986, 534] on link "Estimate" at bounding box center [973, 542] width 54 height 18
click at [531, 266] on link "Estimate Approved" at bounding box center [525, 267] width 179 height 42
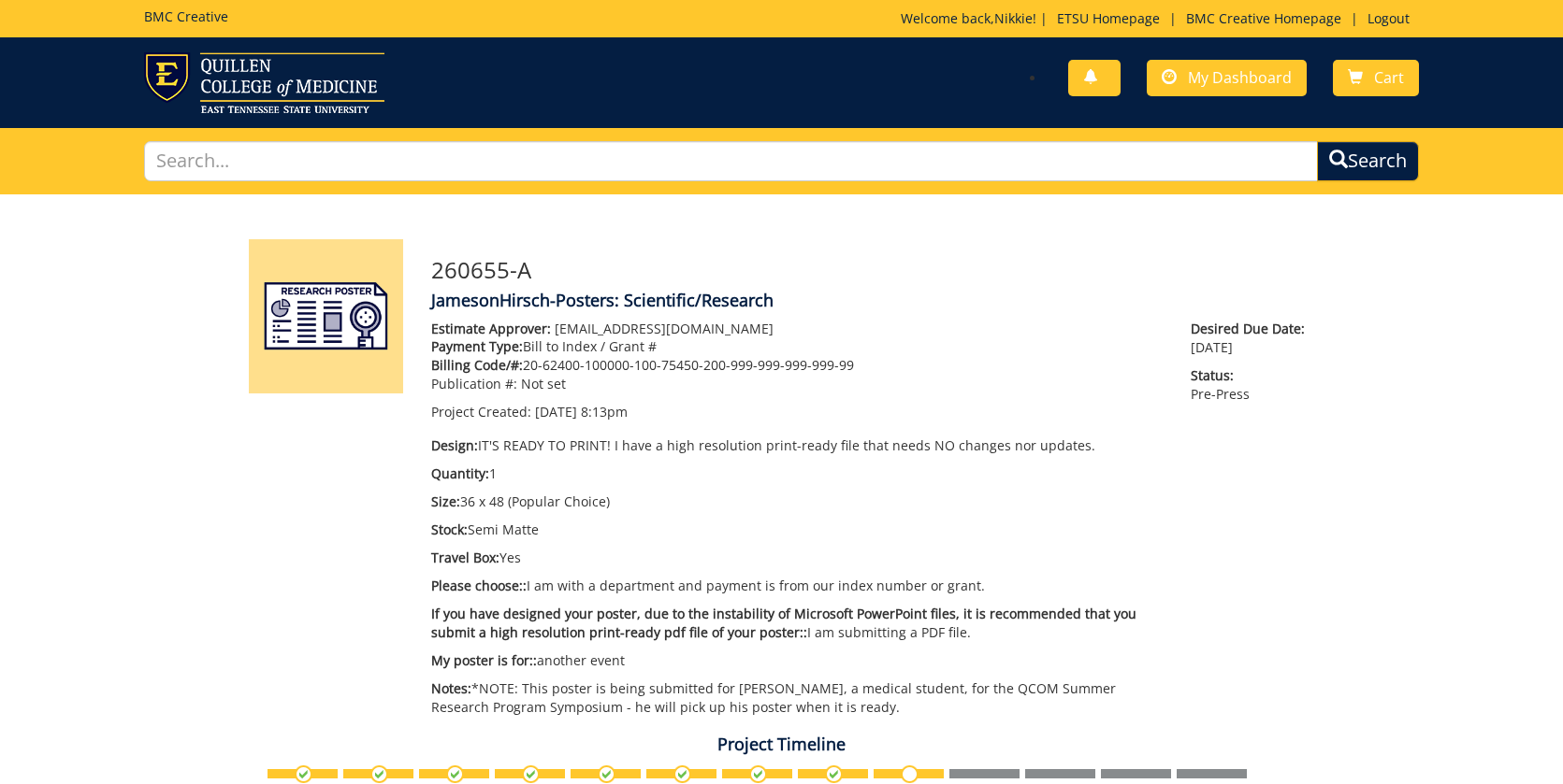
scroll to position [174, 0]
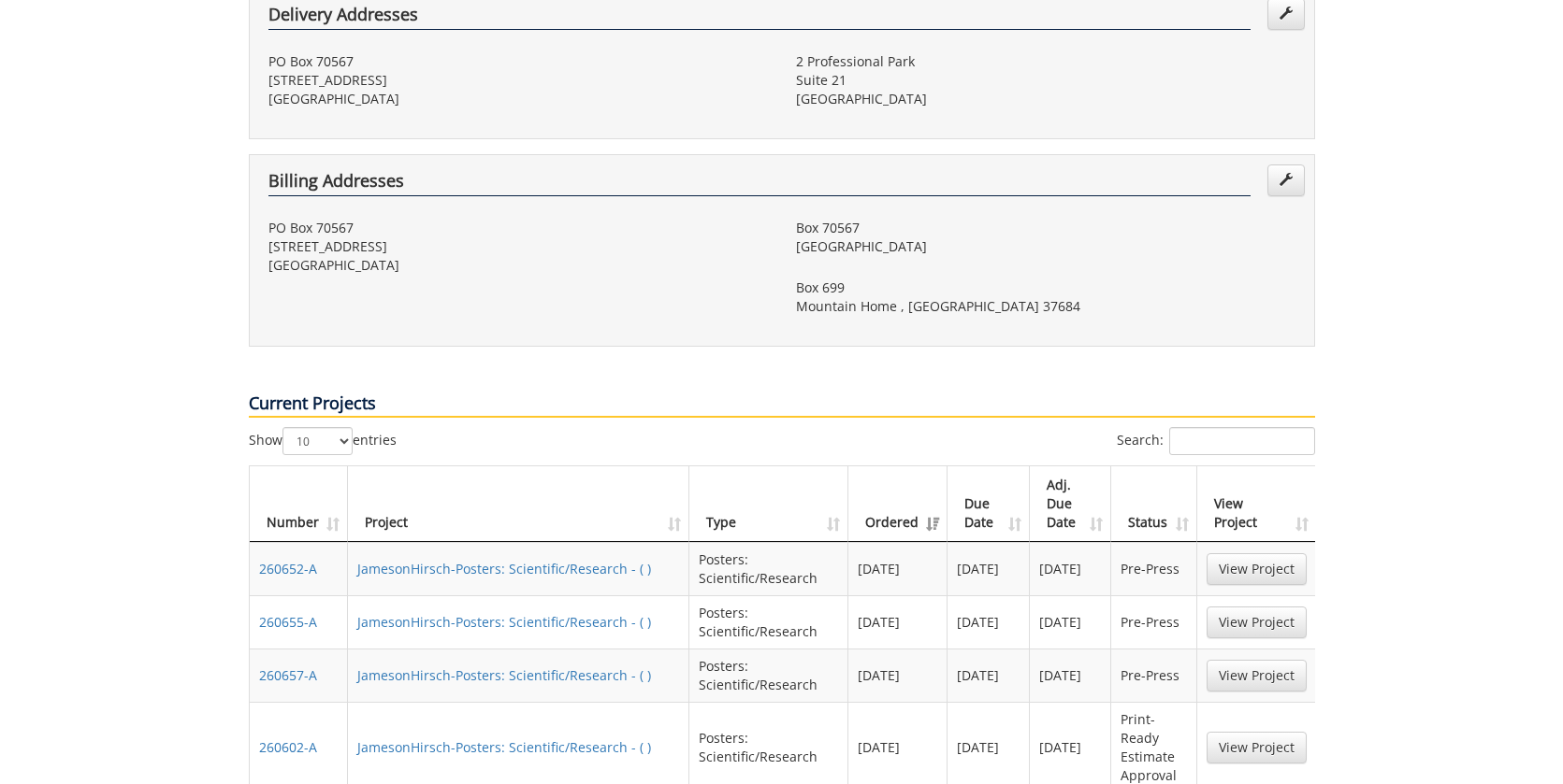
scroll to position [748, 0]
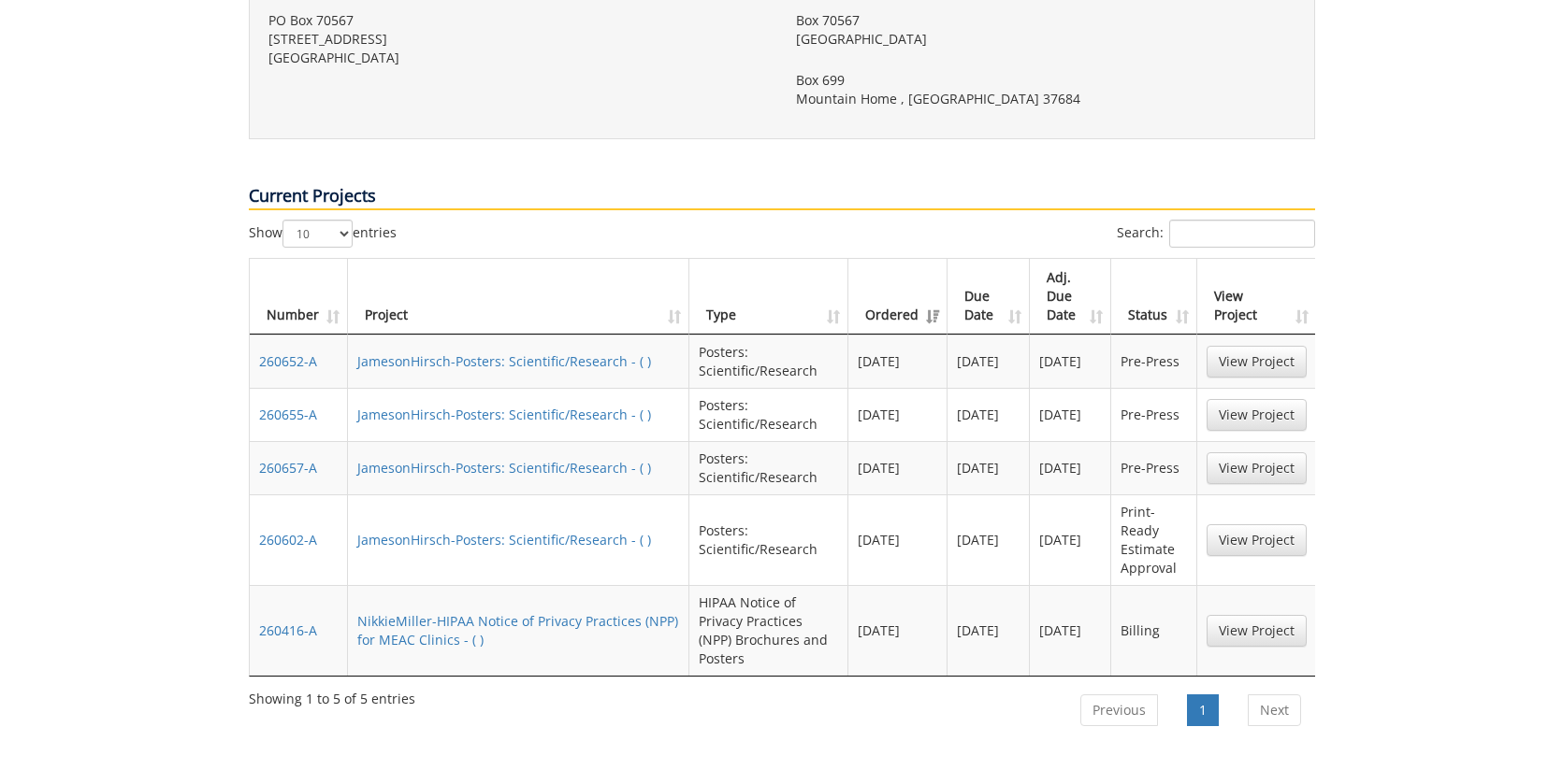
drag, startPoint x: 1439, startPoint y: 576, endPoint x: 1443, endPoint y: 553, distance: 23.3
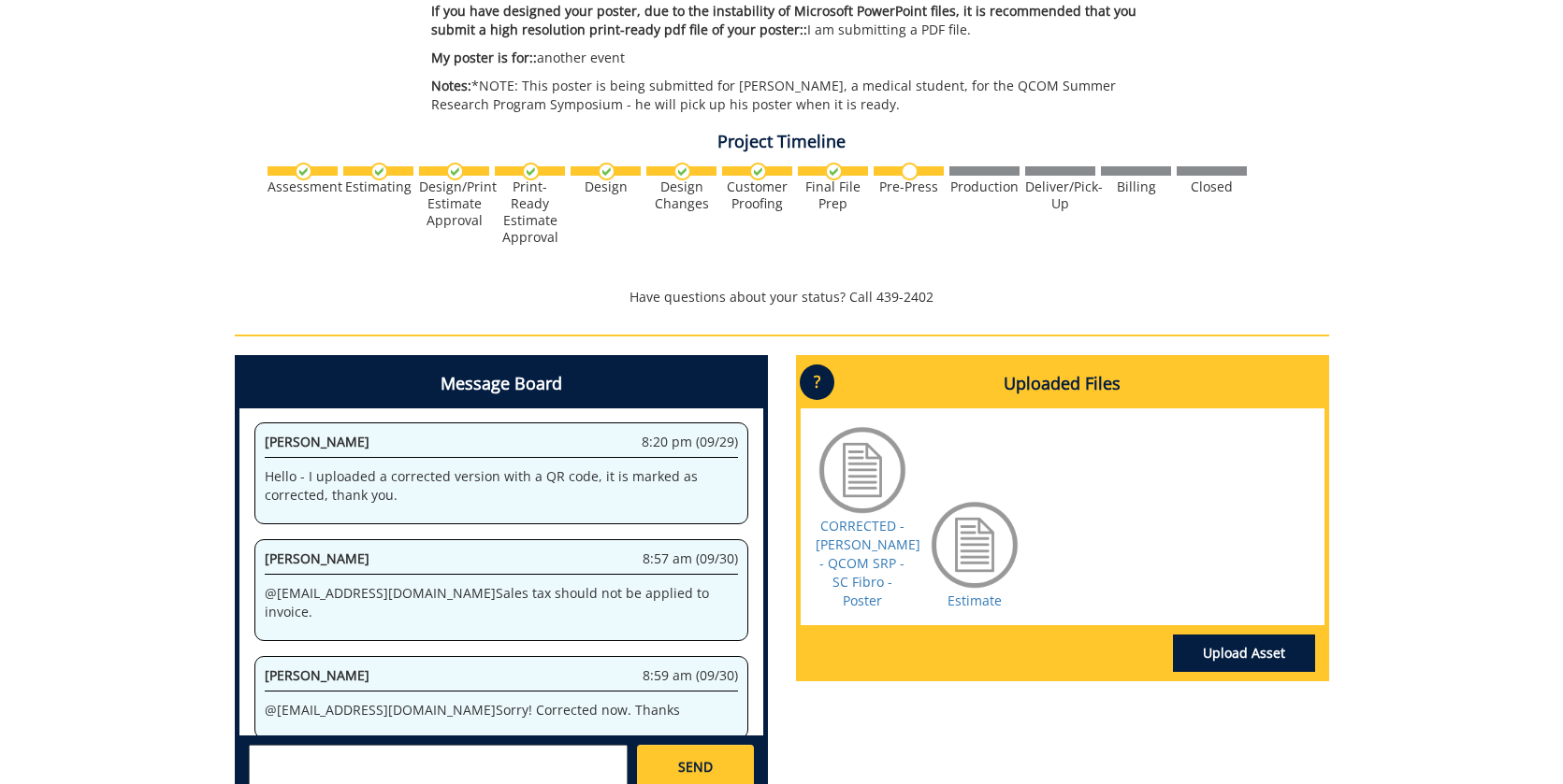
scroll to position [817, 0]
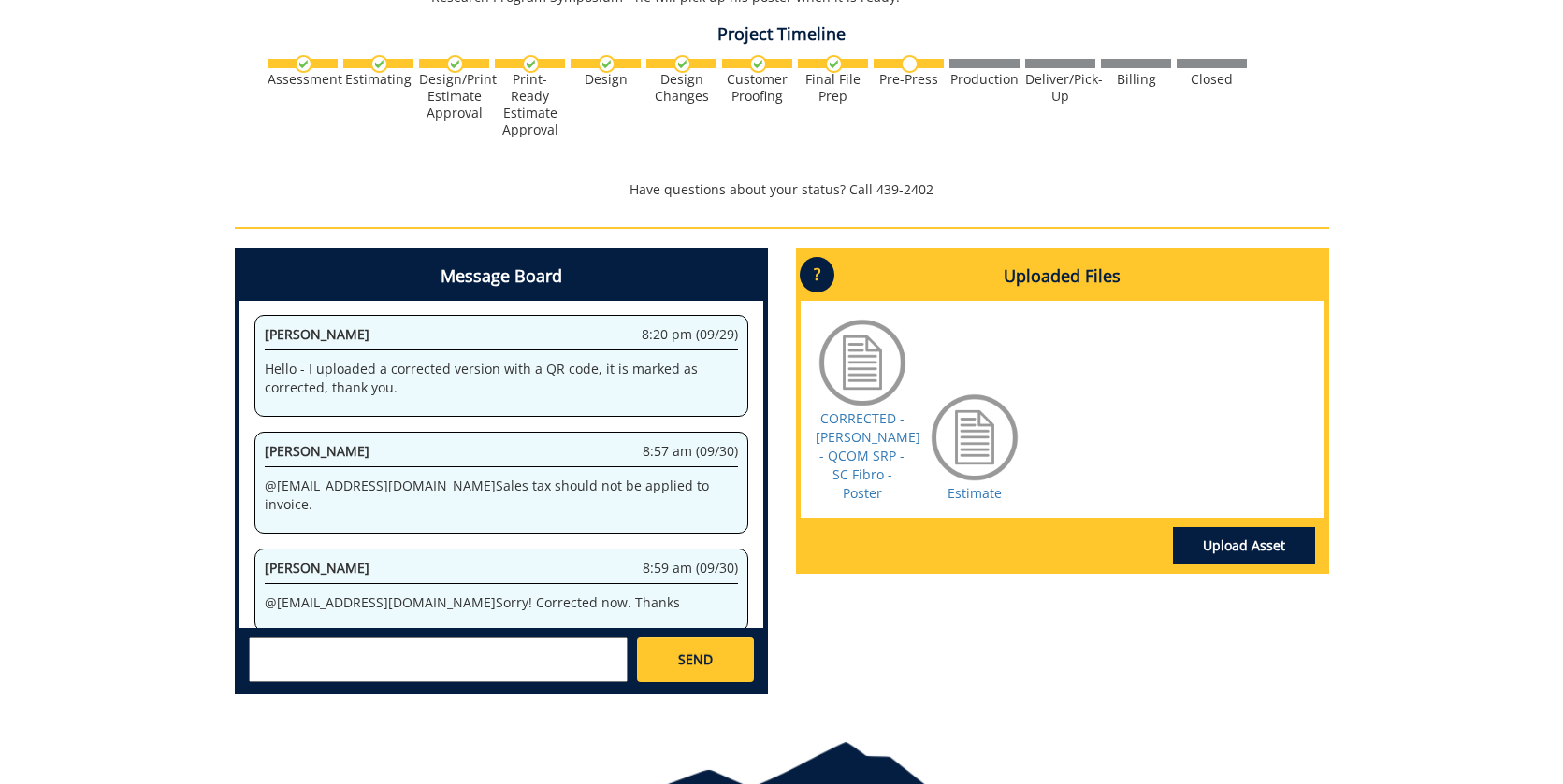
scroll to position [817, 0]
